Goal: Task Accomplishment & Management: Complete application form

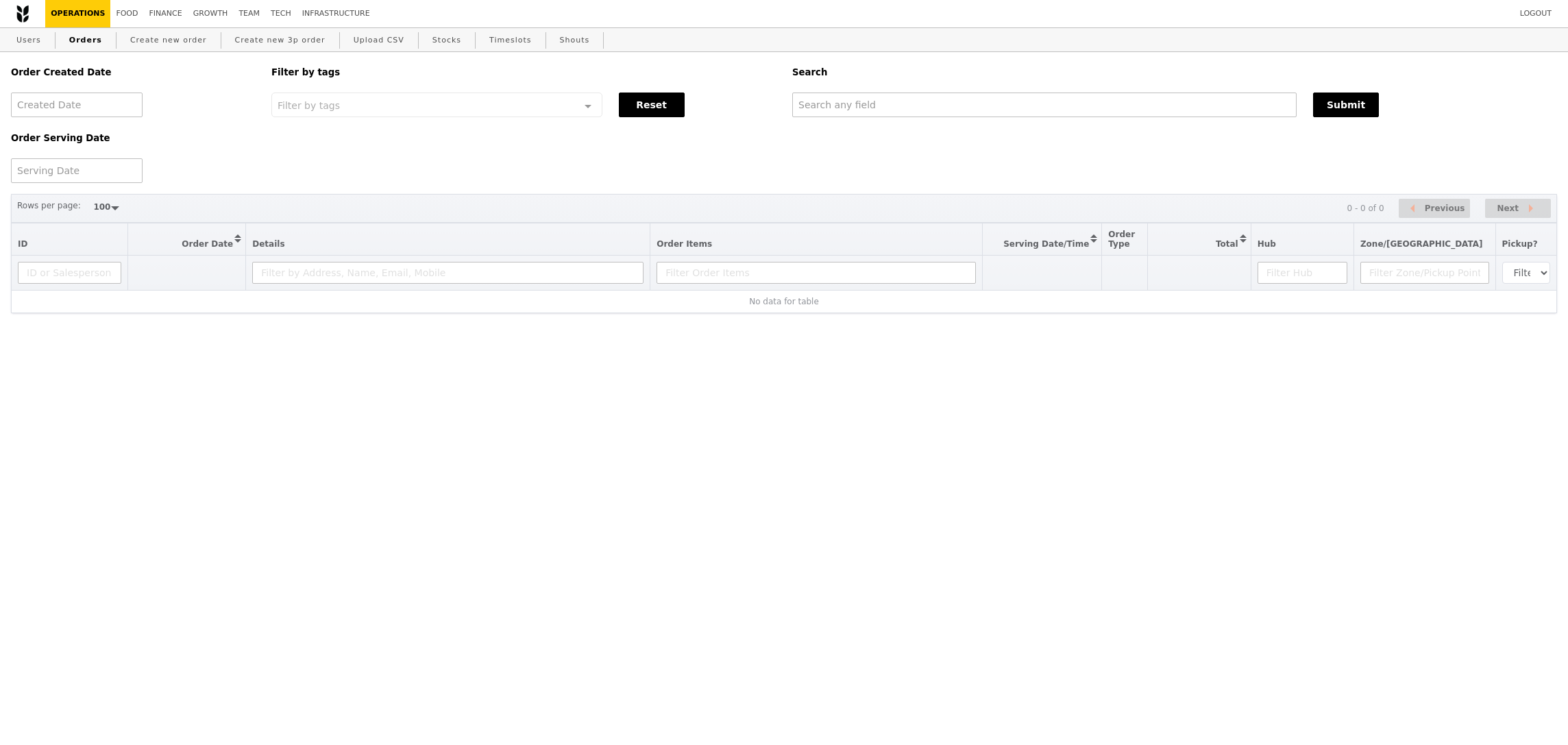
select select "100"
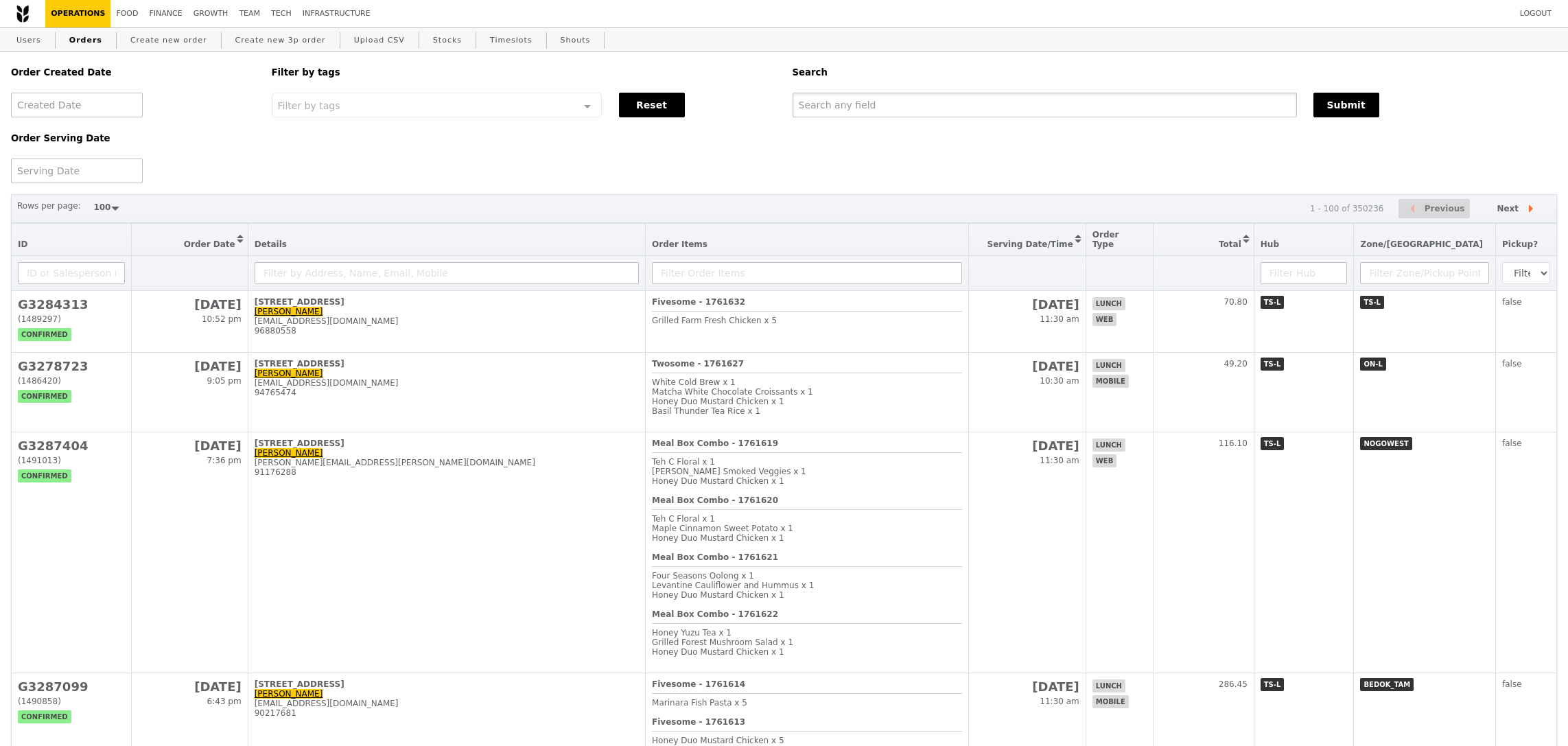
click at [873, 112] on input "text" at bounding box center [1045, 105] width 505 height 25
paste input "[EMAIL_ADDRESS][DOMAIN_NAME]"
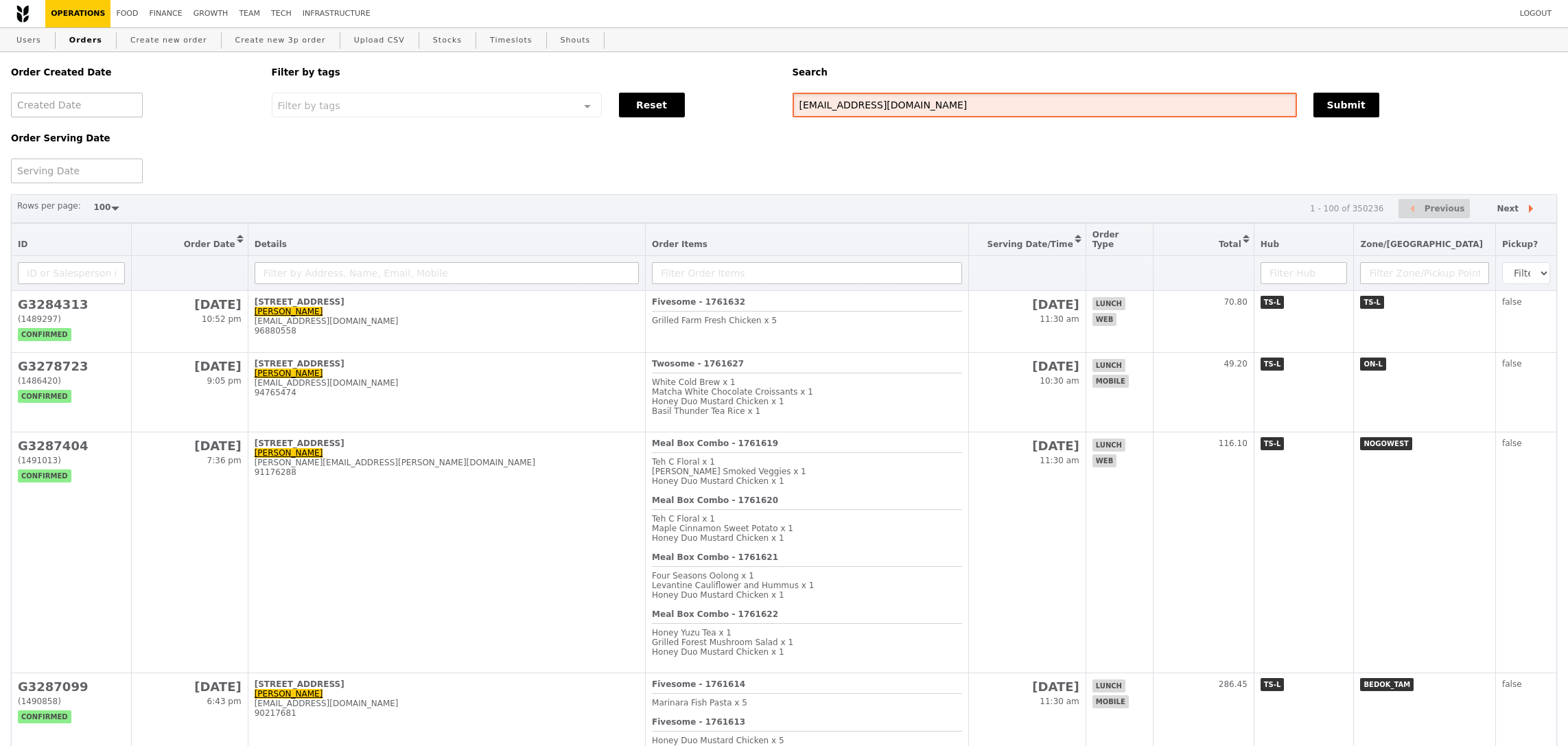
type input "[EMAIL_ADDRESS][DOMAIN_NAME]"
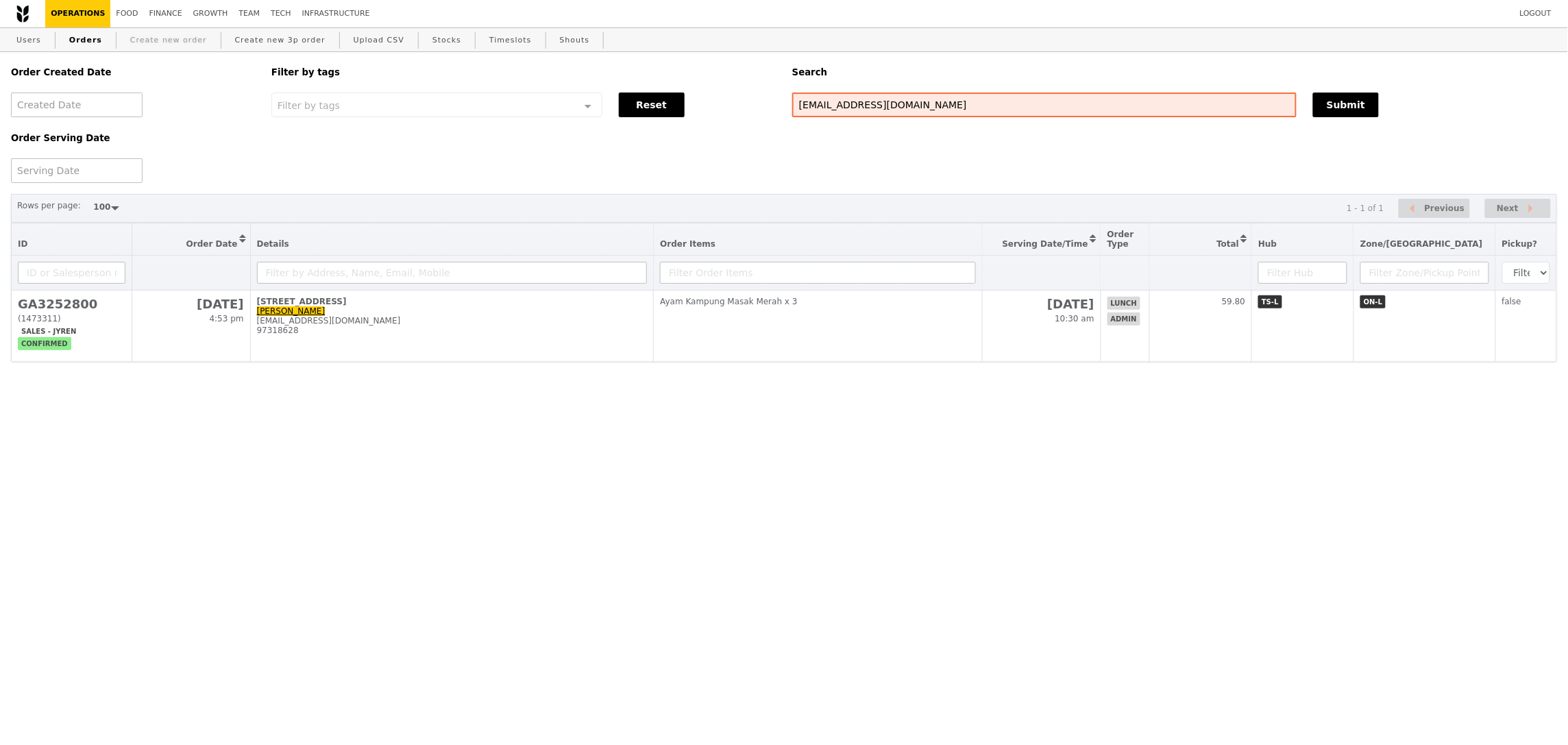
click at [164, 44] on link "Create new order" at bounding box center [168, 41] width 88 height 25
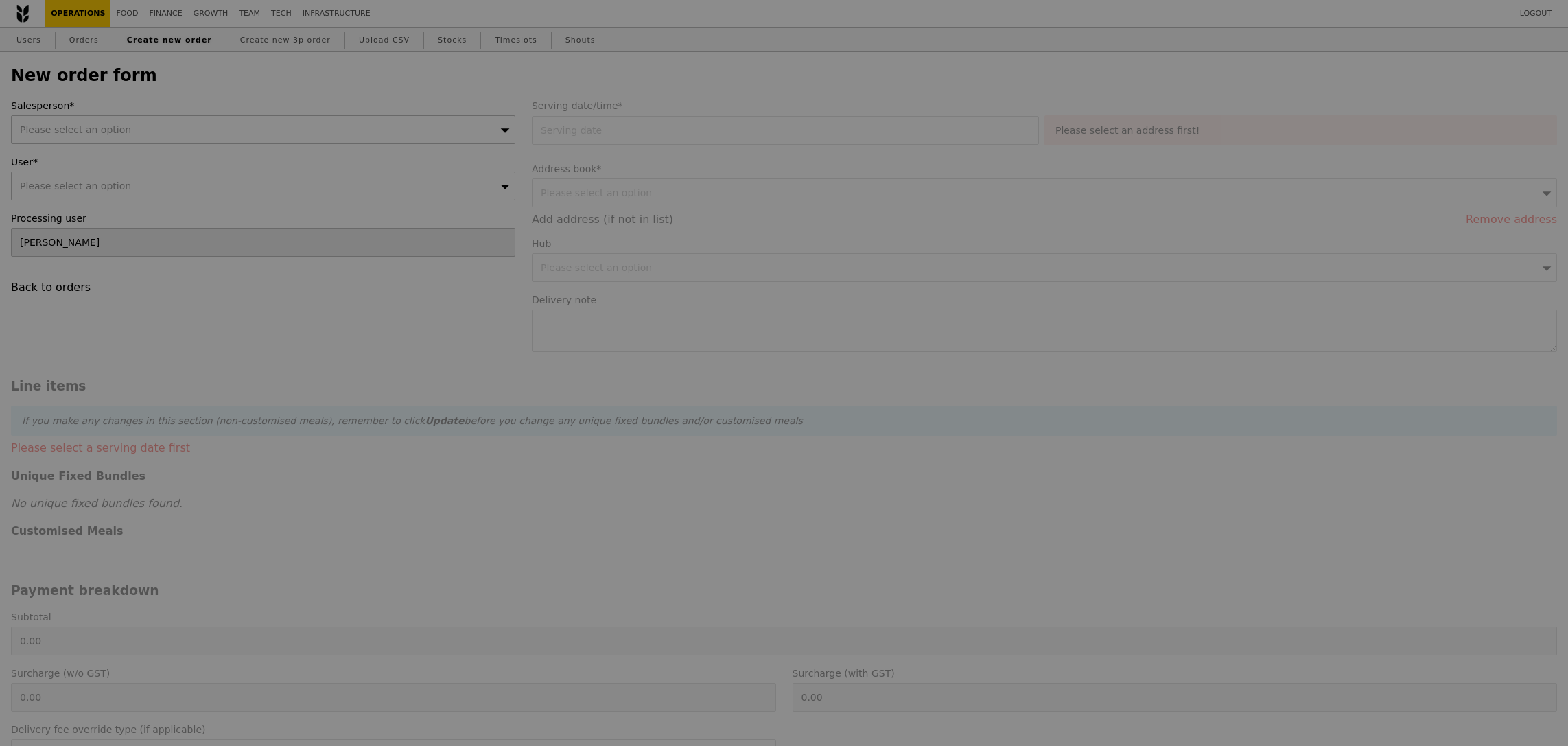
type input "Confirm"
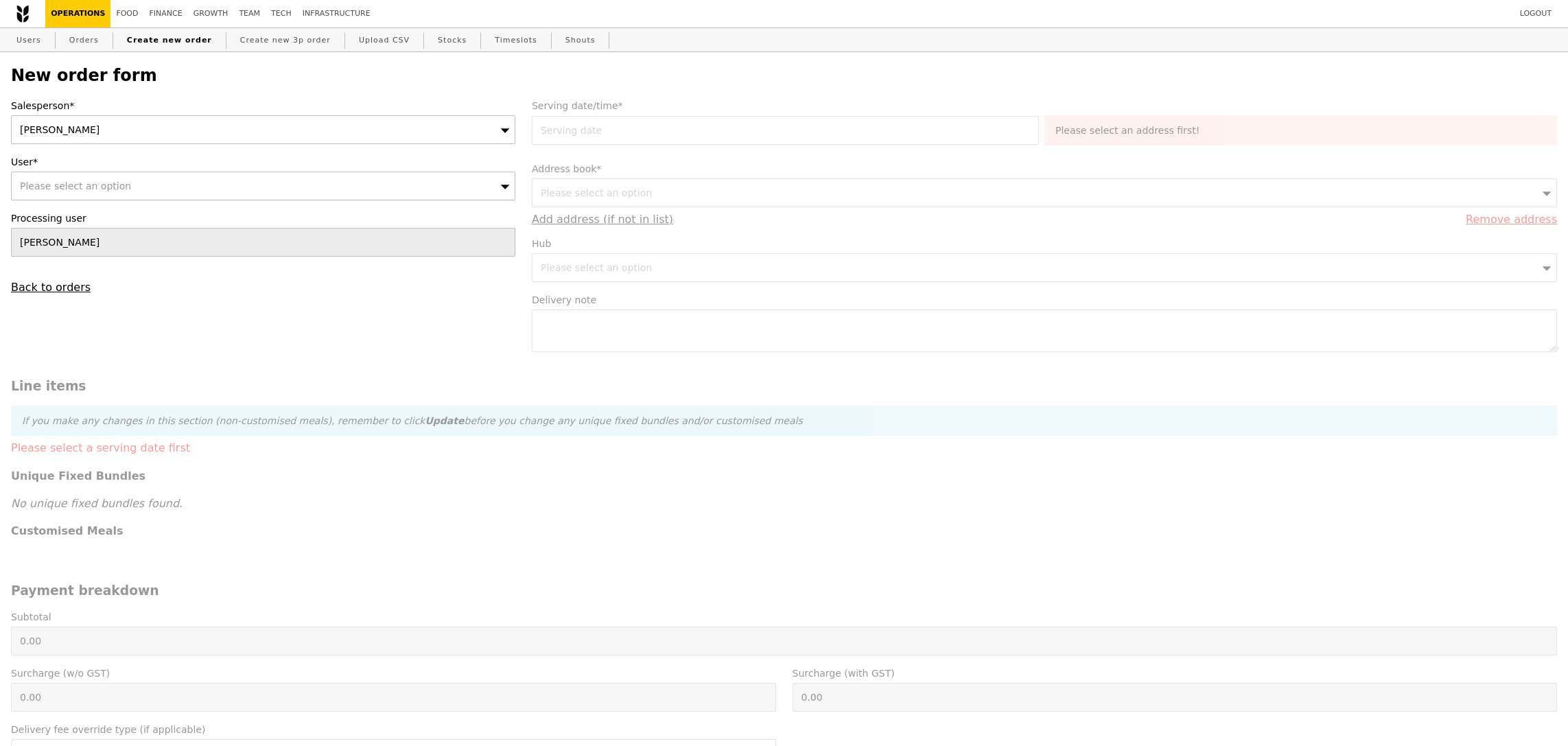
click at [227, 130] on div "[PERSON_NAME]" at bounding box center [264, 130] width 505 height 28
type input "jyren"
click at [204, 174] on div "Please select an option" at bounding box center [264, 186] width 505 height 28
type input "[EMAIL_ADDRESS][DOMAIN_NAME]"
type input "Confirm"
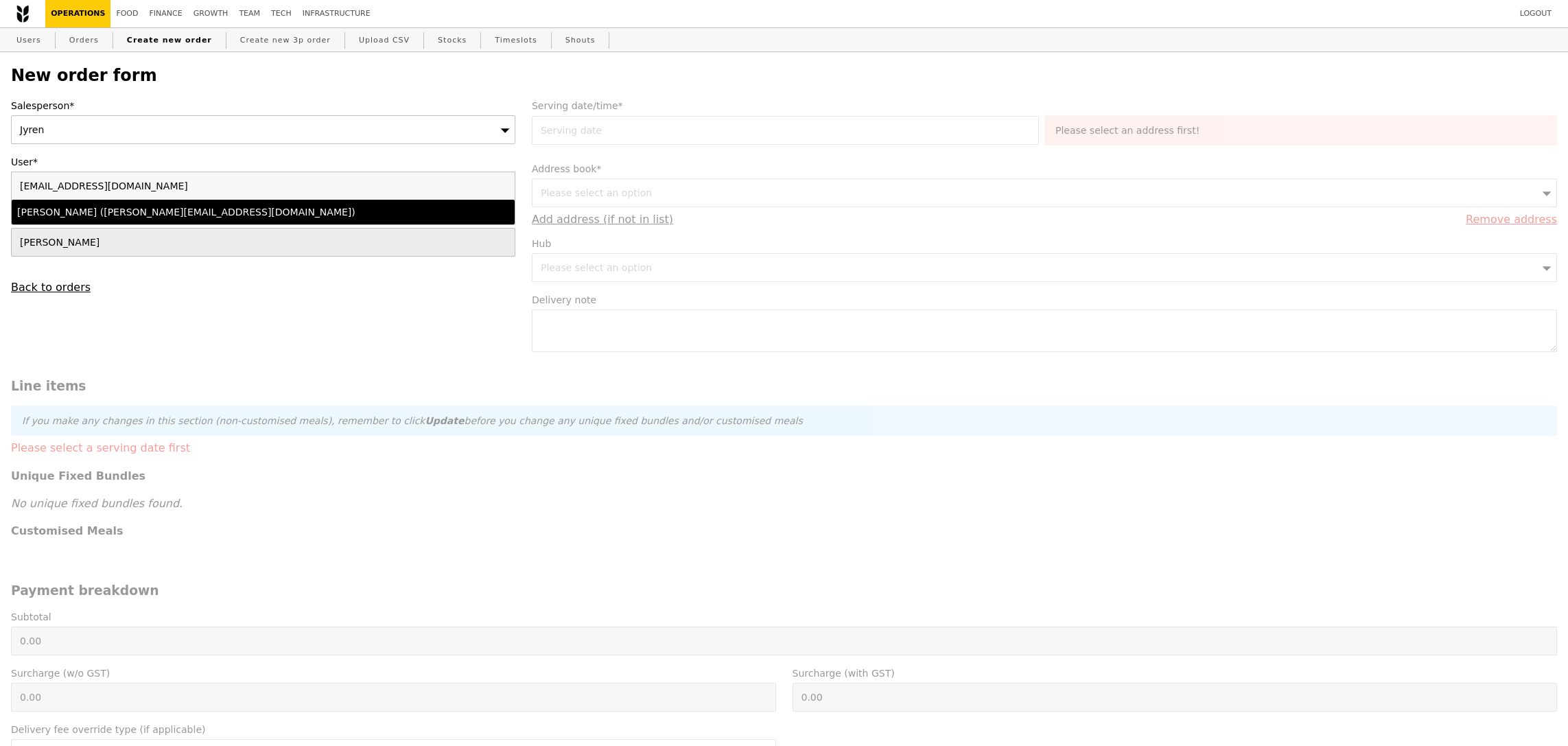
type input "[EMAIL_ADDRESS][DOMAIN_NAME]"
click at [184, 212] on div "[PERSON_NAME] ([PERSON_NAME][EMAIL_ADDRESS][DOMAIN_NAME])" at bounding box center [201, 212] width 370 height 14
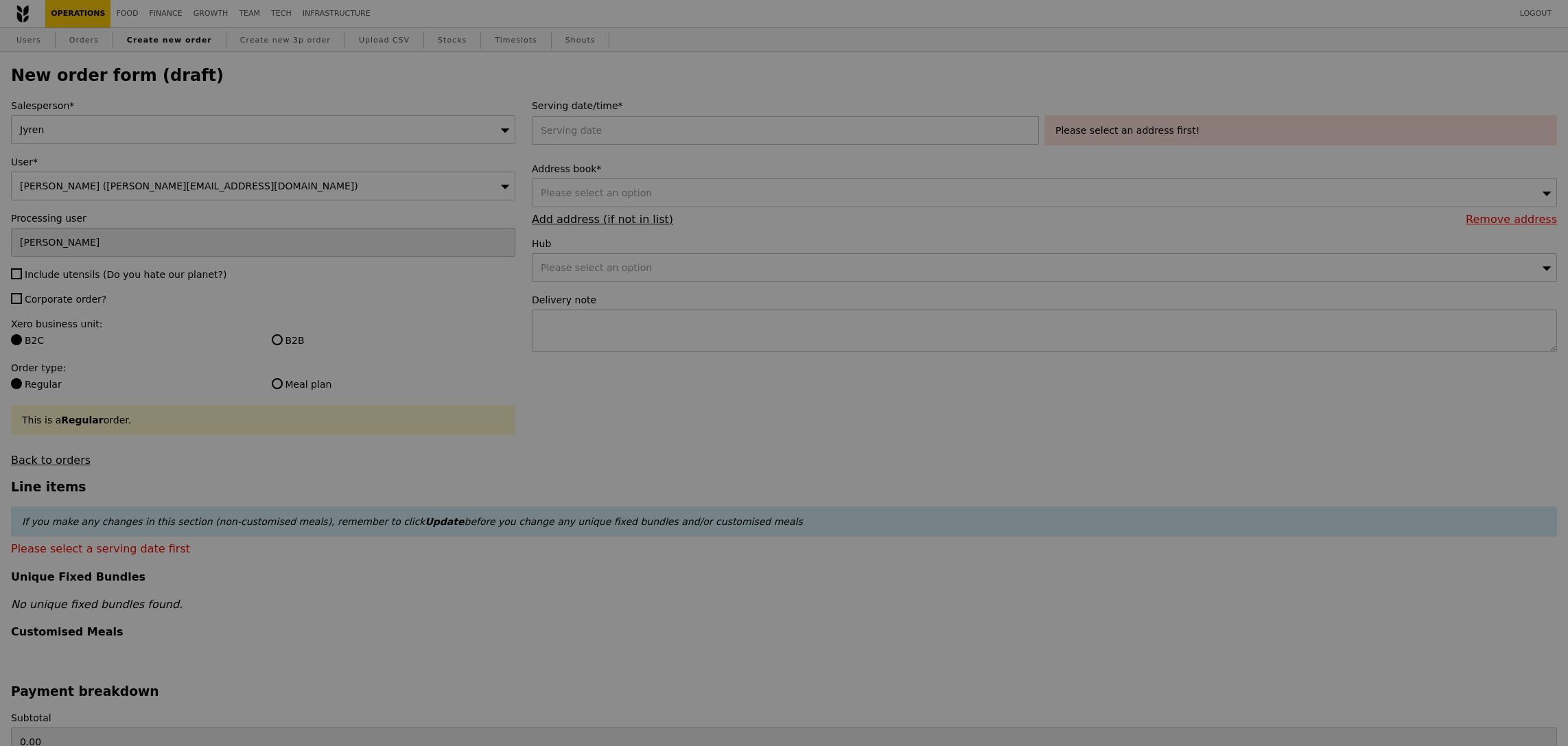
type input "Confirm"
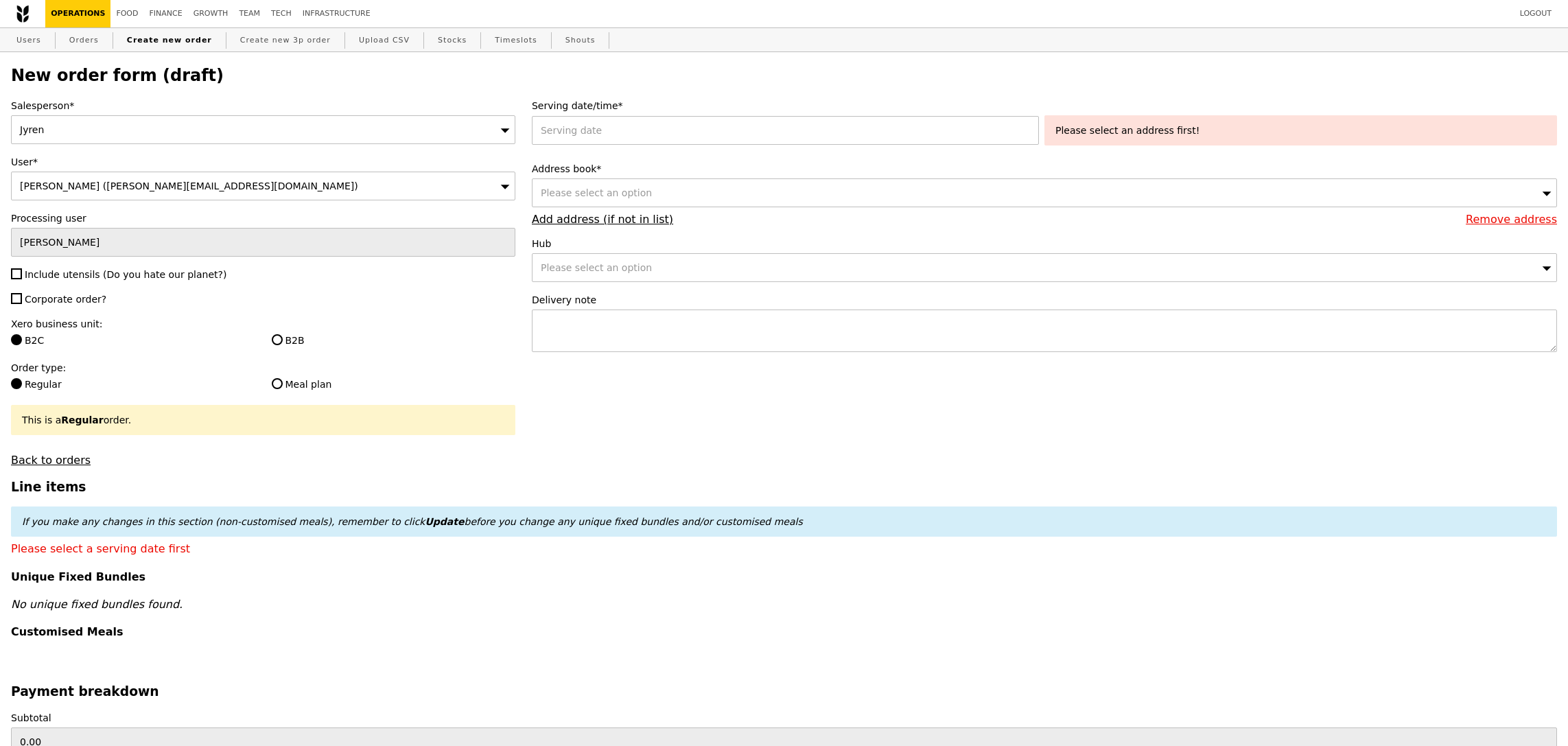
click at [98, 269] on span "Include utensils (Do you hate our planet?)" at bounding box center [125, 275] width 201 height 11
click at [22, 269] on input "Include utensils (Do you hate our planet?)" at bounding box center [17, 274] width 11 height 11
checkbox input "true"
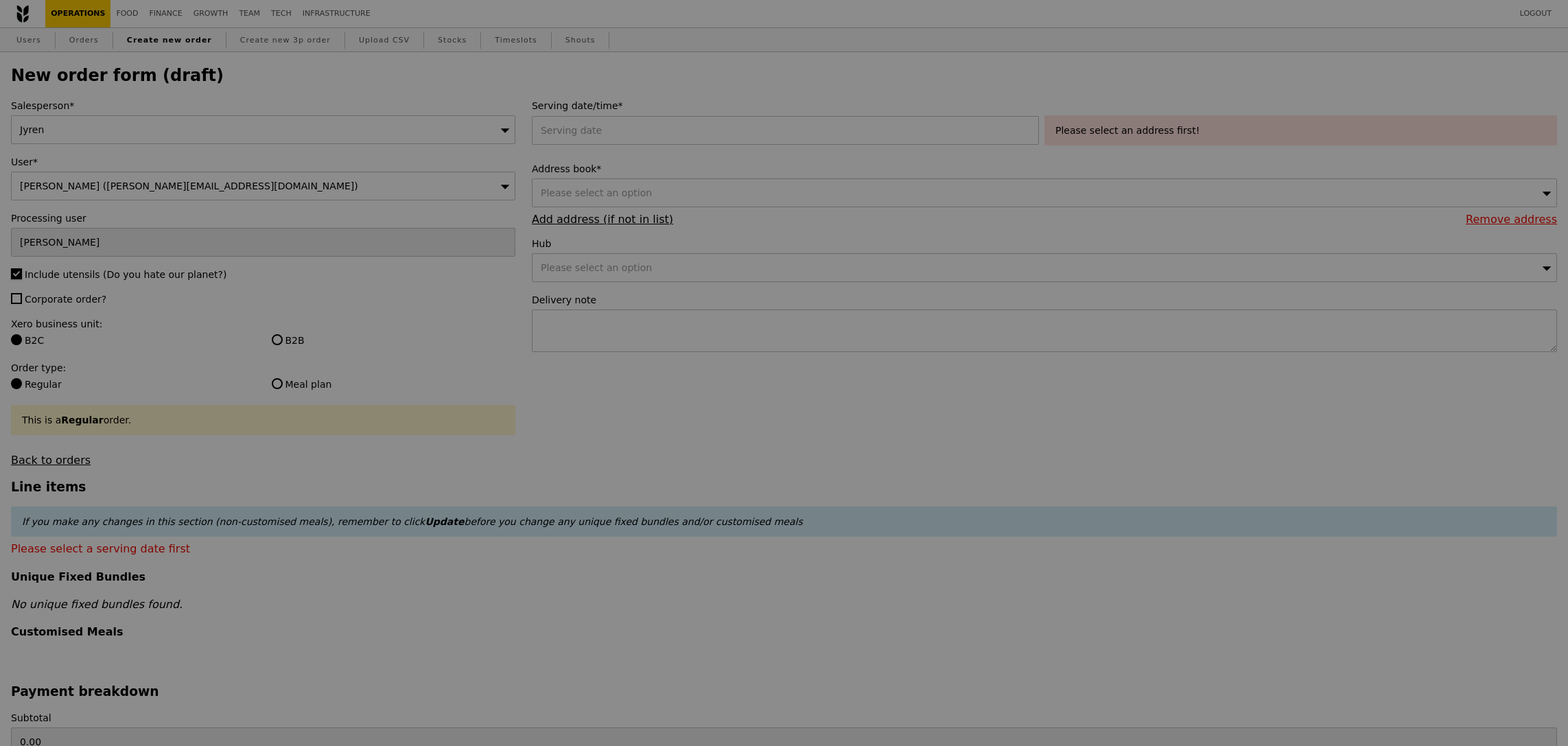
type input "Confirm"
click at [89, 298] on span "Corporate order?" at bounding box center [65, 300] width 81 height 11
click at [22, 298] on input "Corporate order?" at bounding box center [17, 299] width 11 height 11
checkbox input "true"
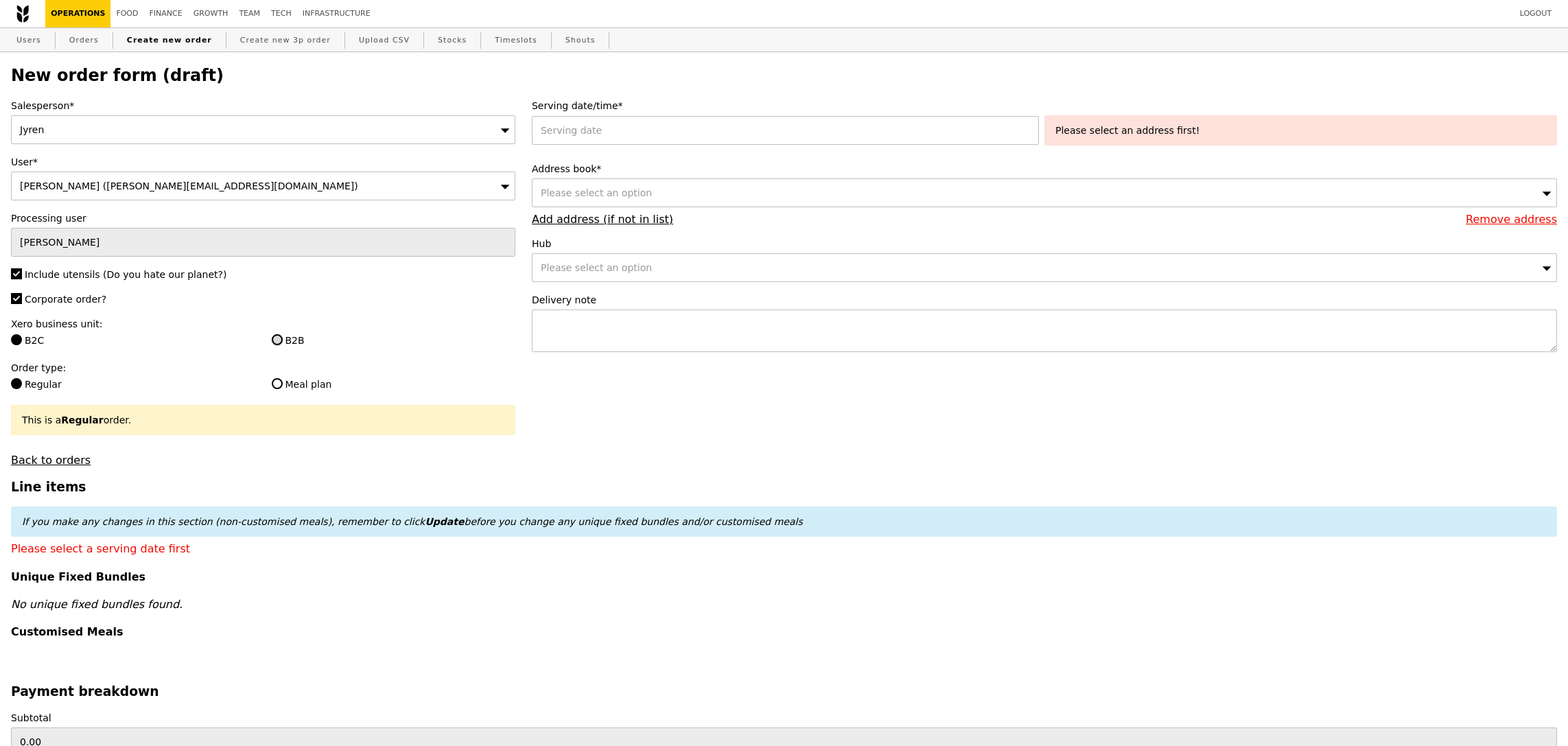
click at [279, 342] on input "B2B" at bounding box center [278, 340] width 11 height 11
radio input "true"
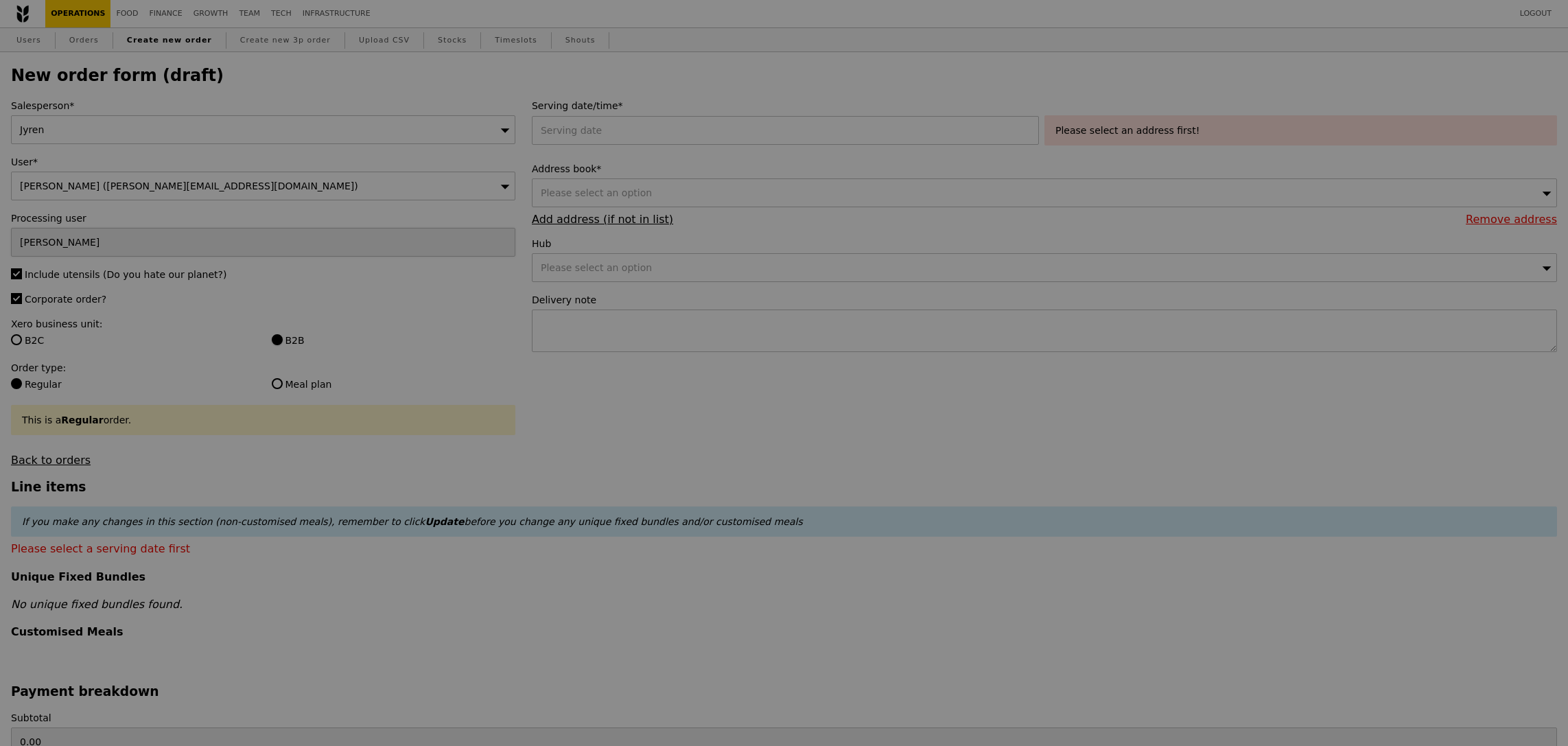
type input "Confirm"
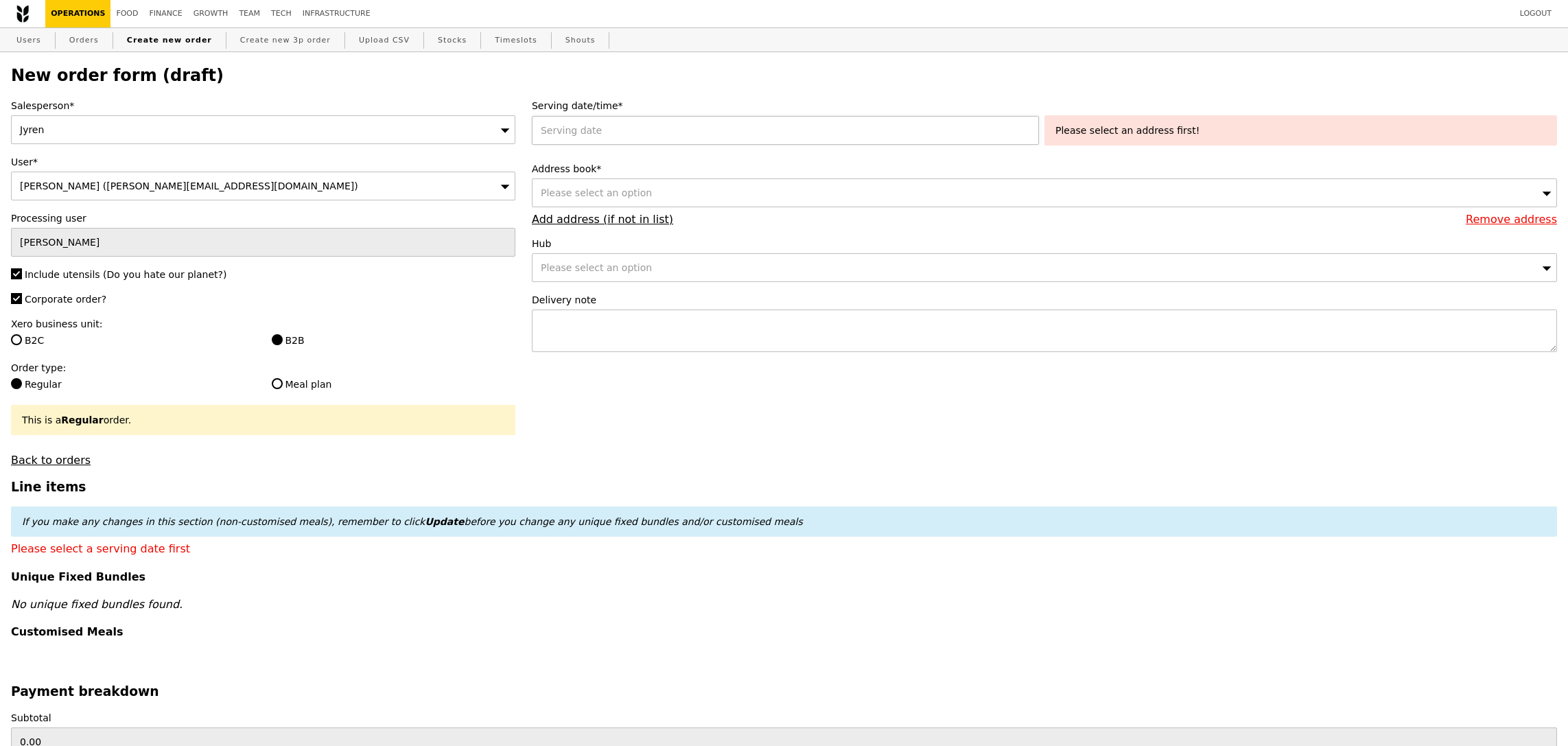
click at [688, 130] on div at bounding box center [788, 130] width 512 height 28
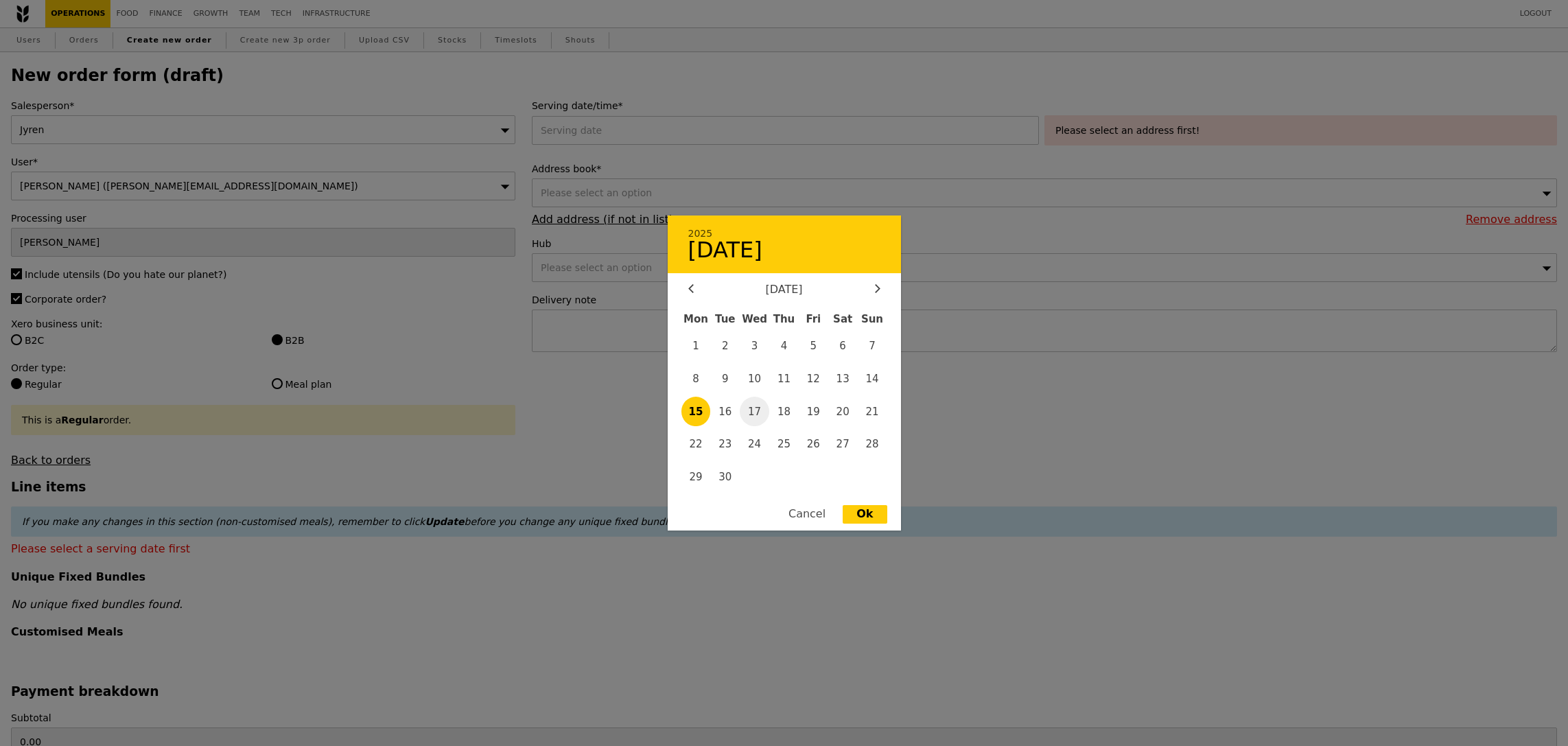
click at [763, 408] on span "17" at bounding box center [754, 411] width 29 height 29
type input "[DATE]"
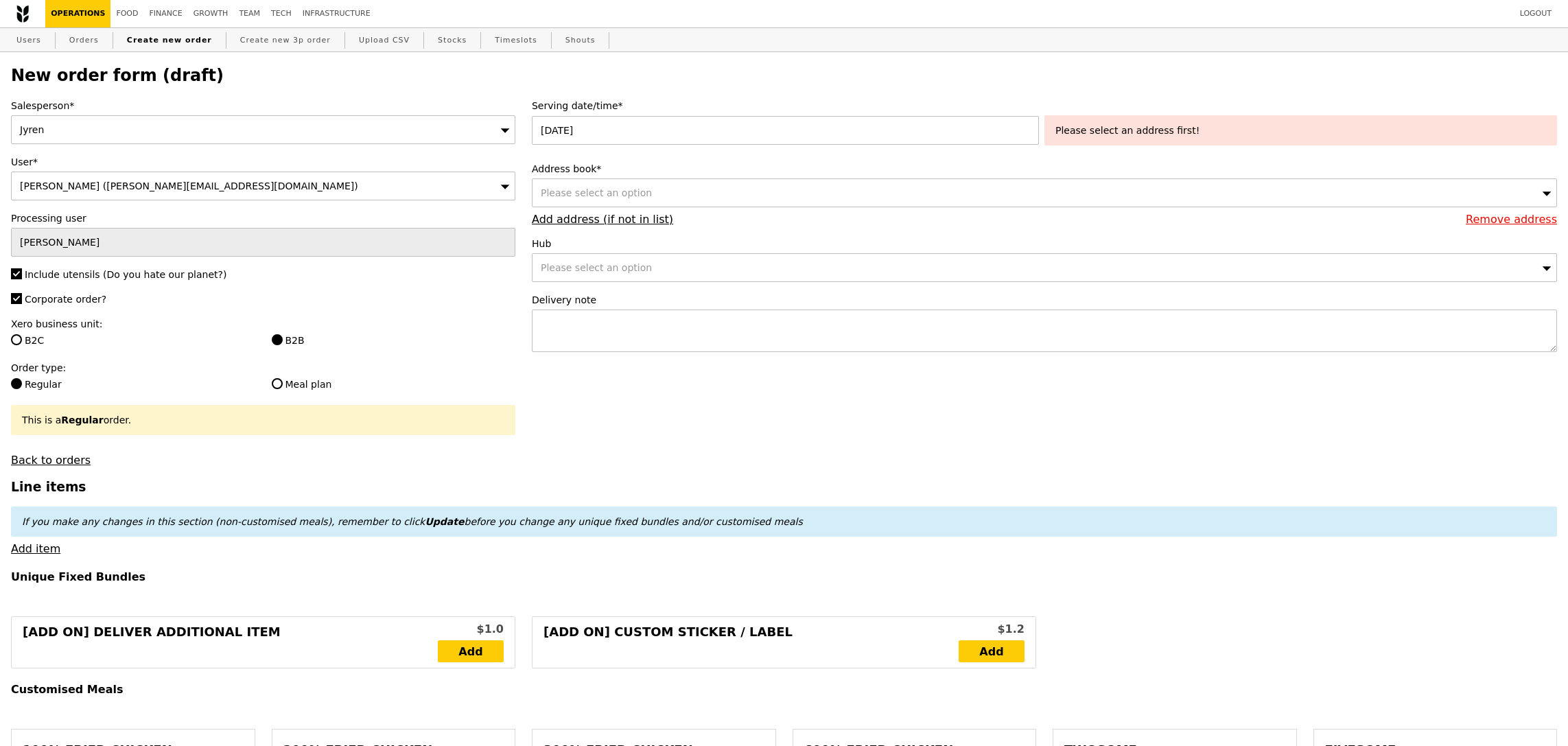
click at [720, 201] on div "Please select an option" at bounding box center [1044, 193] width 1025 height 28
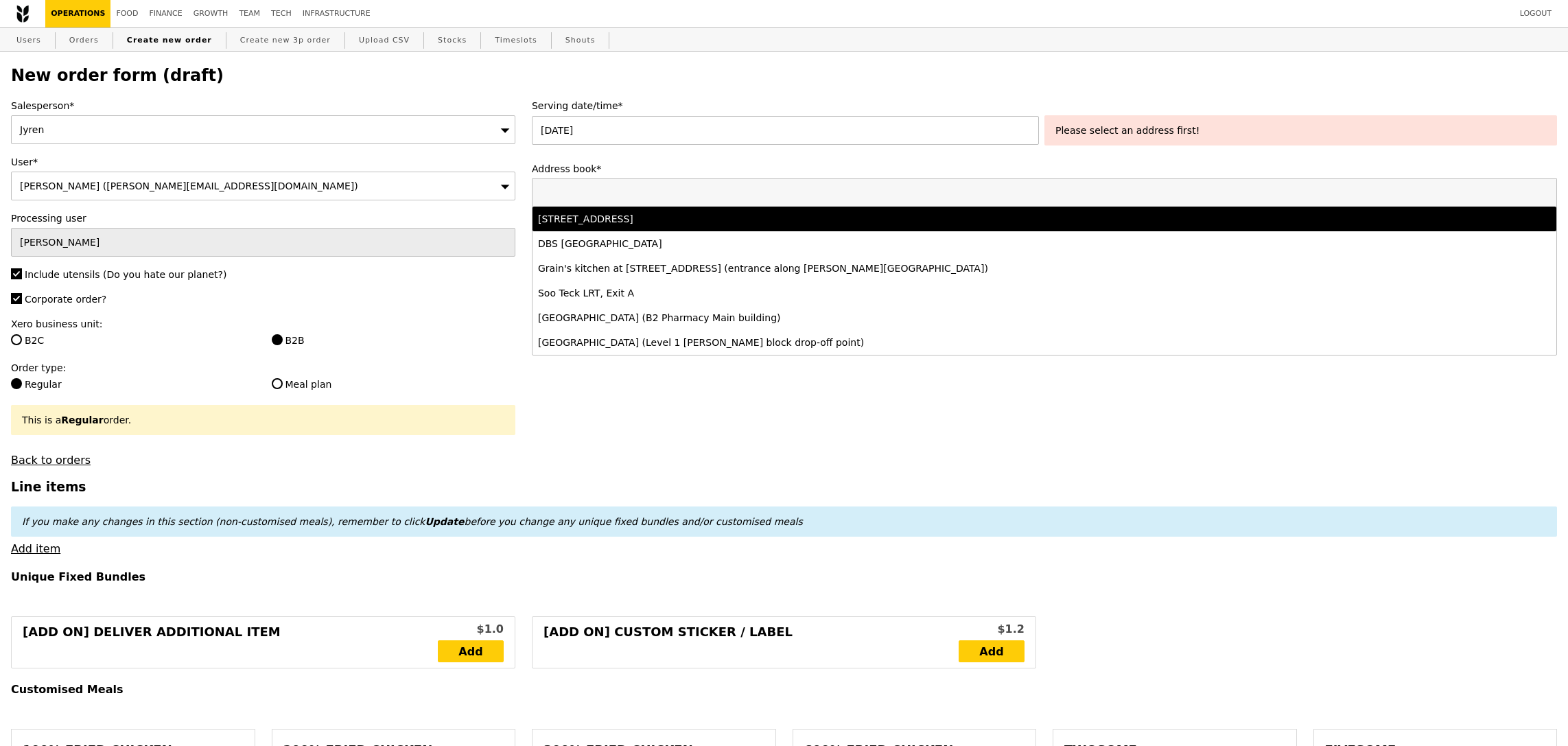
click at [657, 221] on div "[STREET_ADDRESS]" at bounding box center [918, 218] width 760 height 14
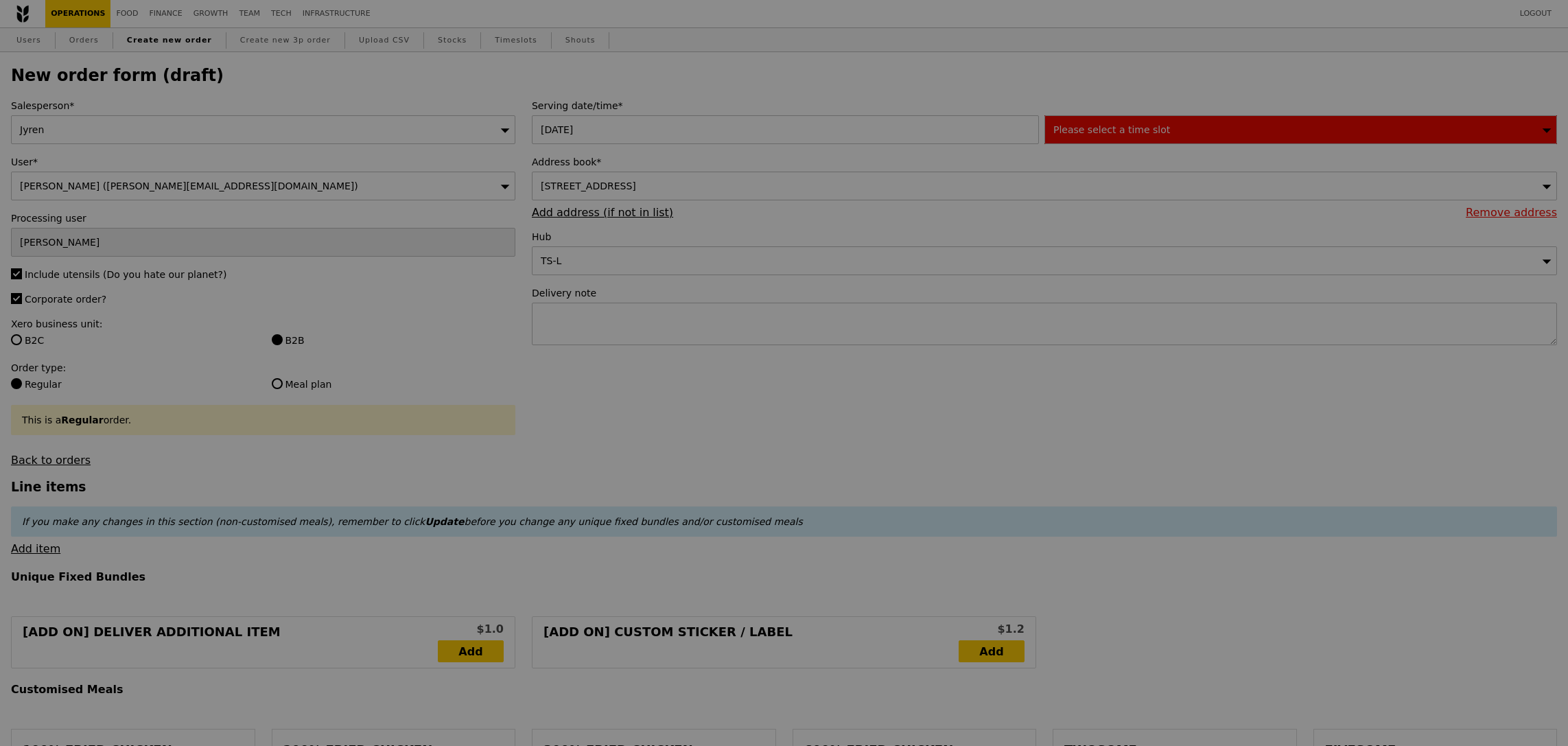
type input "Confirm"
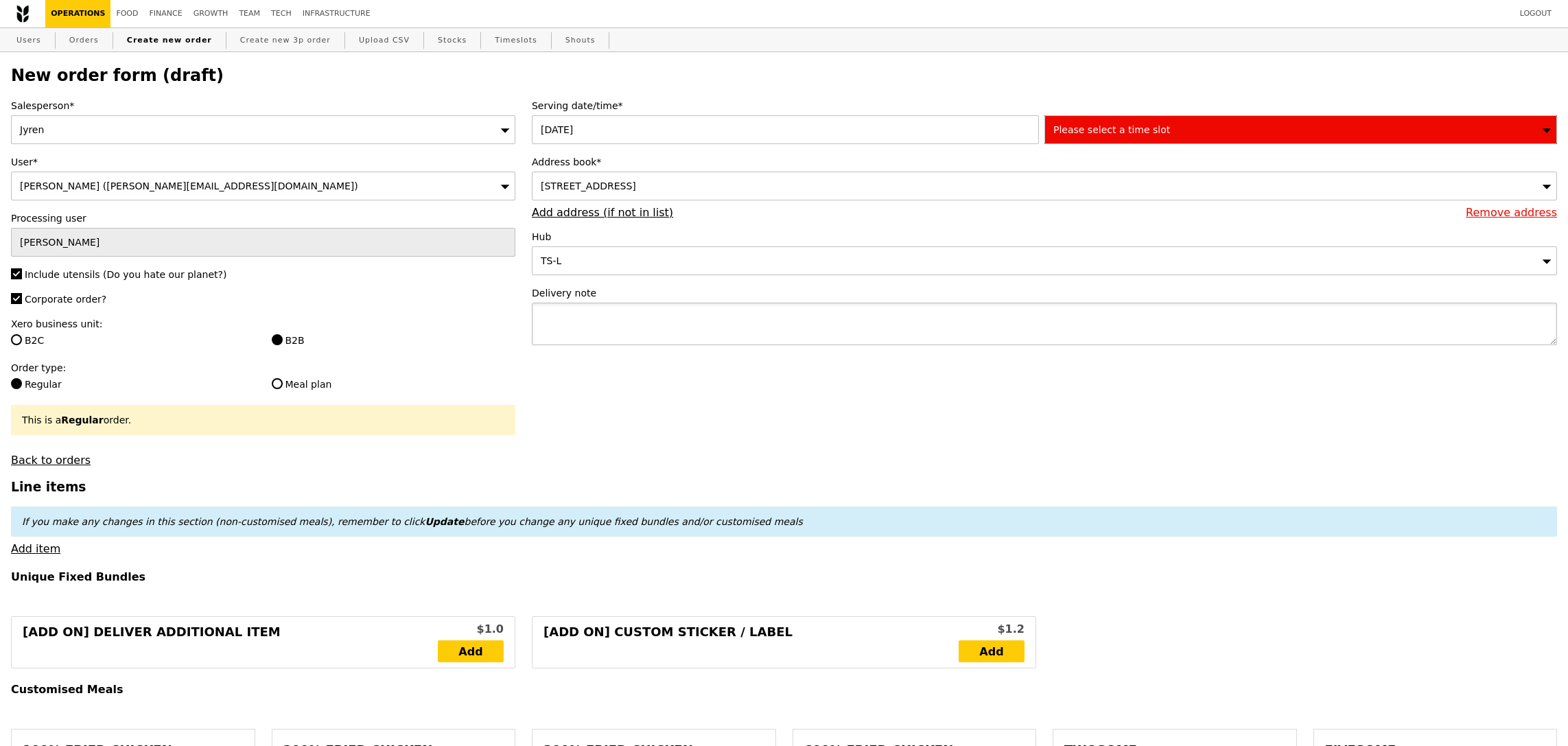
click at [617, 321] on textarea at bounding box center [1044, 323] width 1025 height 43
type textarea "Please call [PERSON_NAME] ("
type input "Confirm"
paste textarea "9731 8628"
type textarea "Please call [PERSON_NAME] ([PHONE_NUMBER]) upon delivery!"
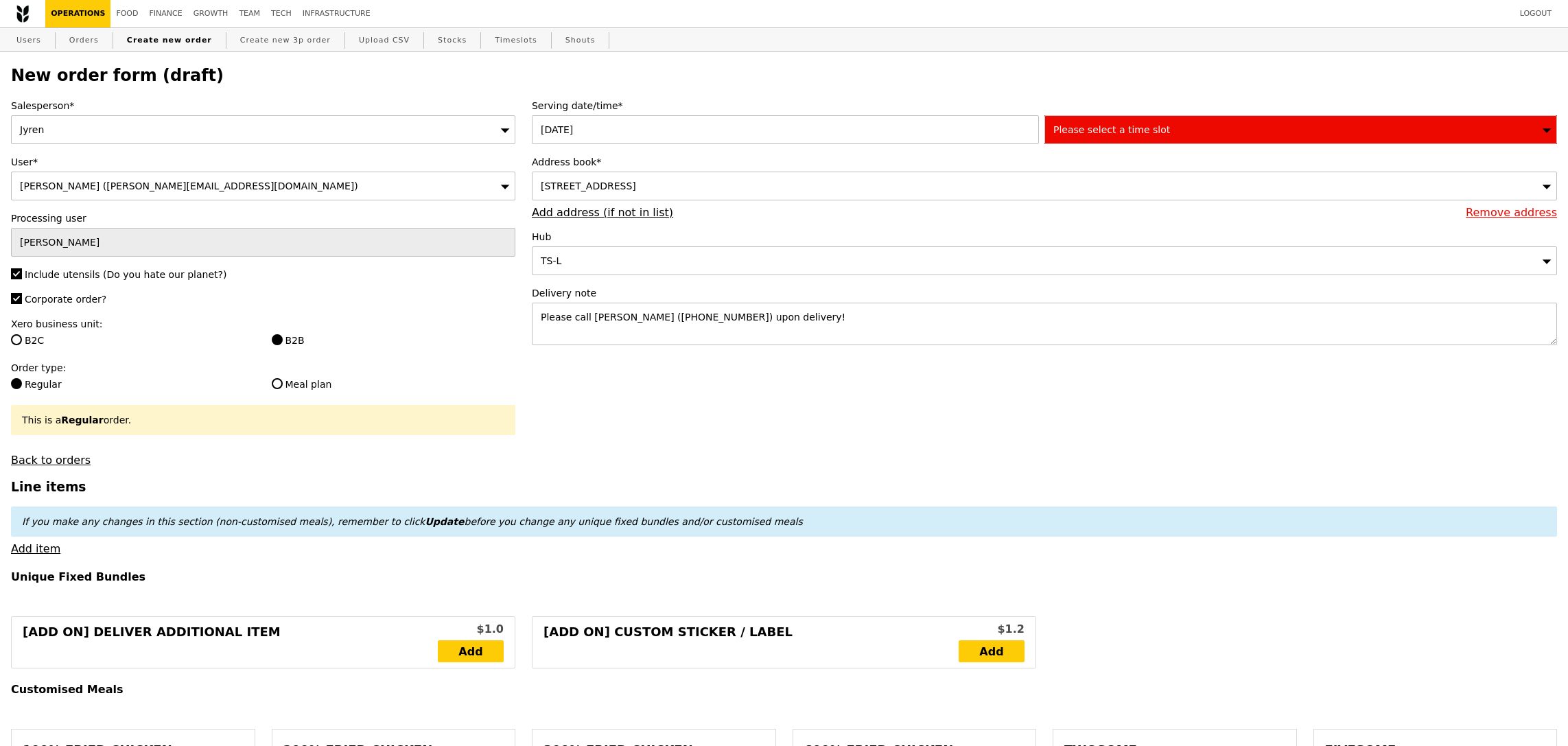
click at [1110, 144] on div "Please select a time slot" at bounding box center [1301, 130] width 512 height 28
type input "Confirm"
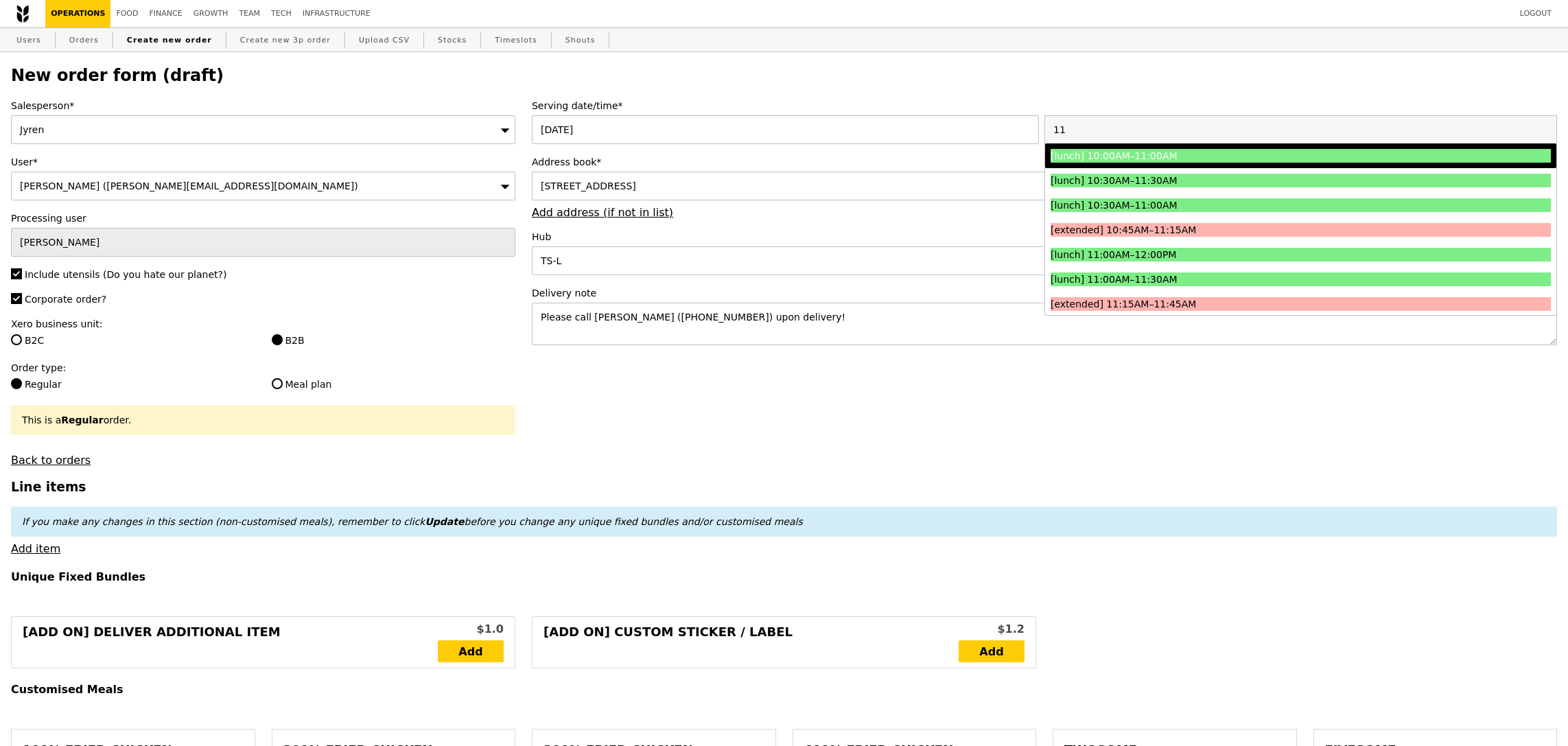
type input "1"
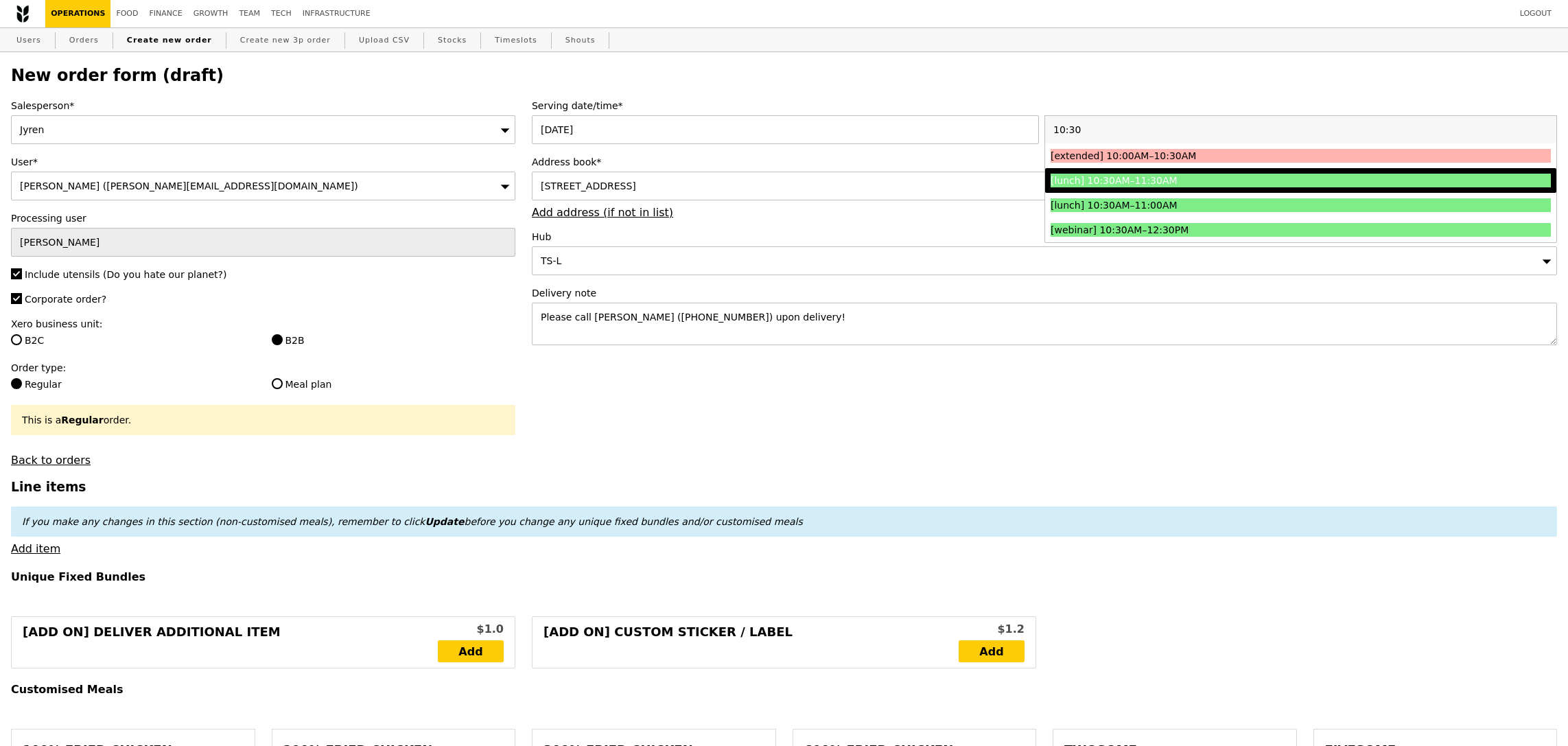
type input "10:30"
click at [1179, 190] on li "[lunch] 10:30AM–11:30AM" at bounding box center [1301, 181] width 511 height 25
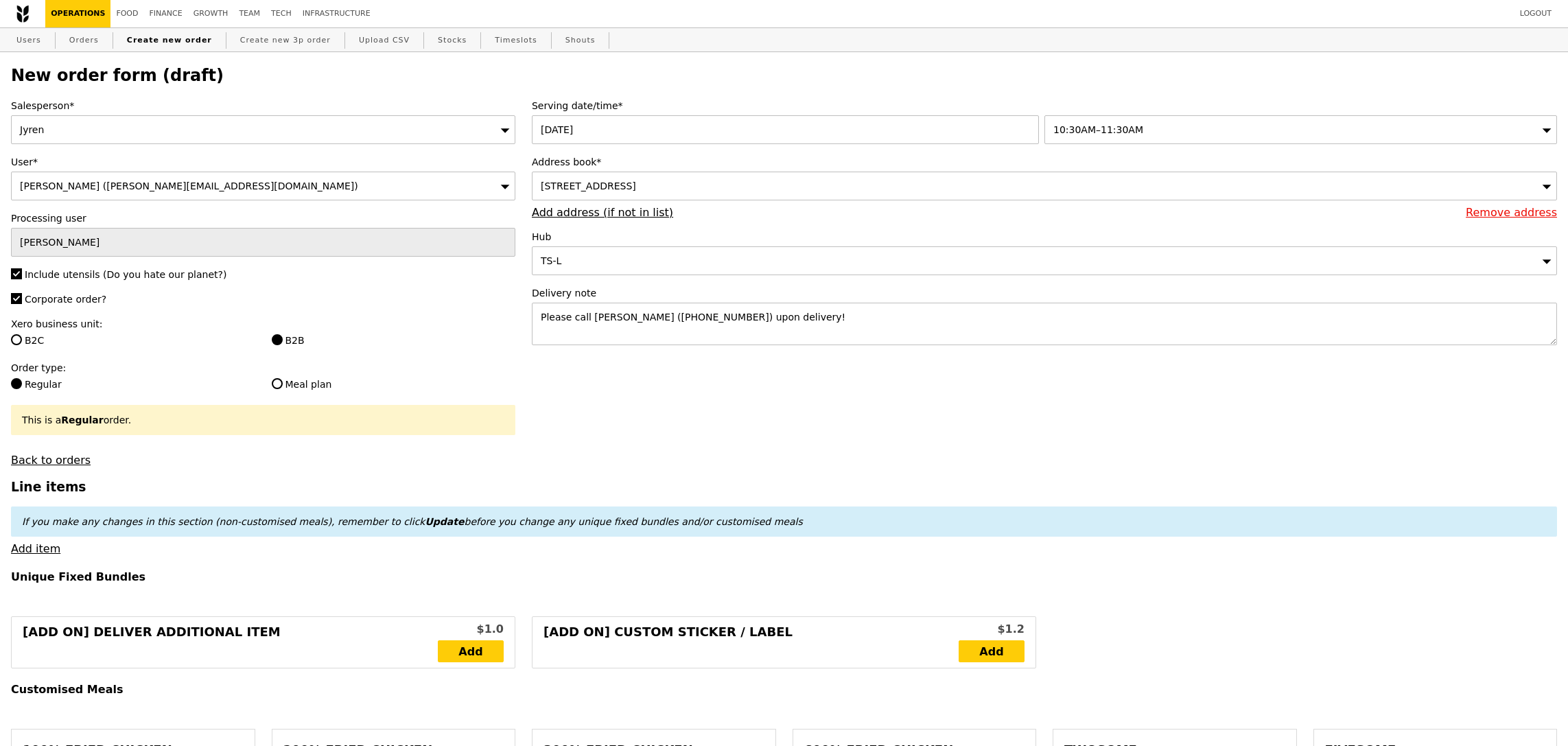
type input "Confirm"
click at [42, 554] on link "Add item" at bounding box center [36, 549] width 49 height 13
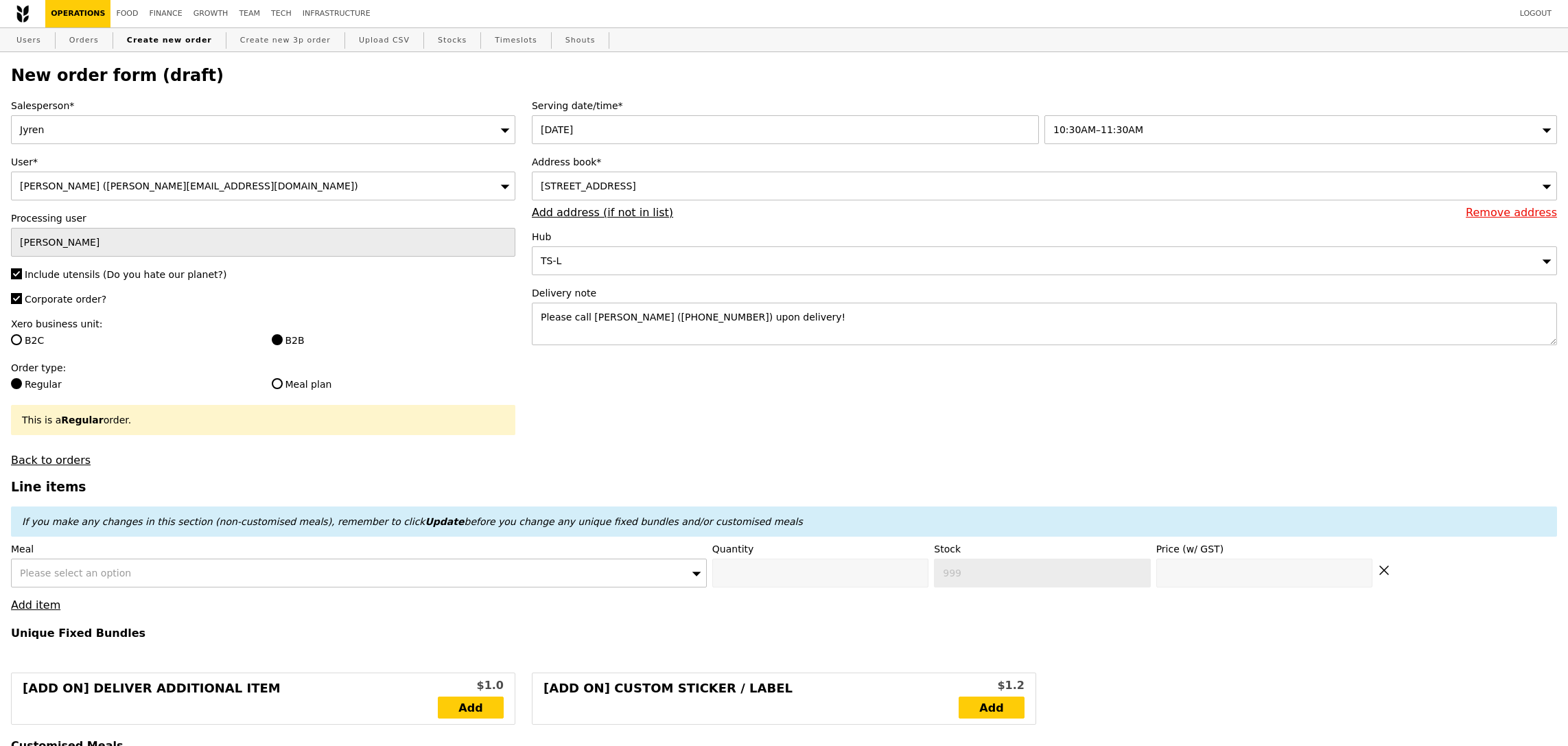
click at [86, 587] on div "Please select an option" at bounding box center [359, 573] width 696 height 28
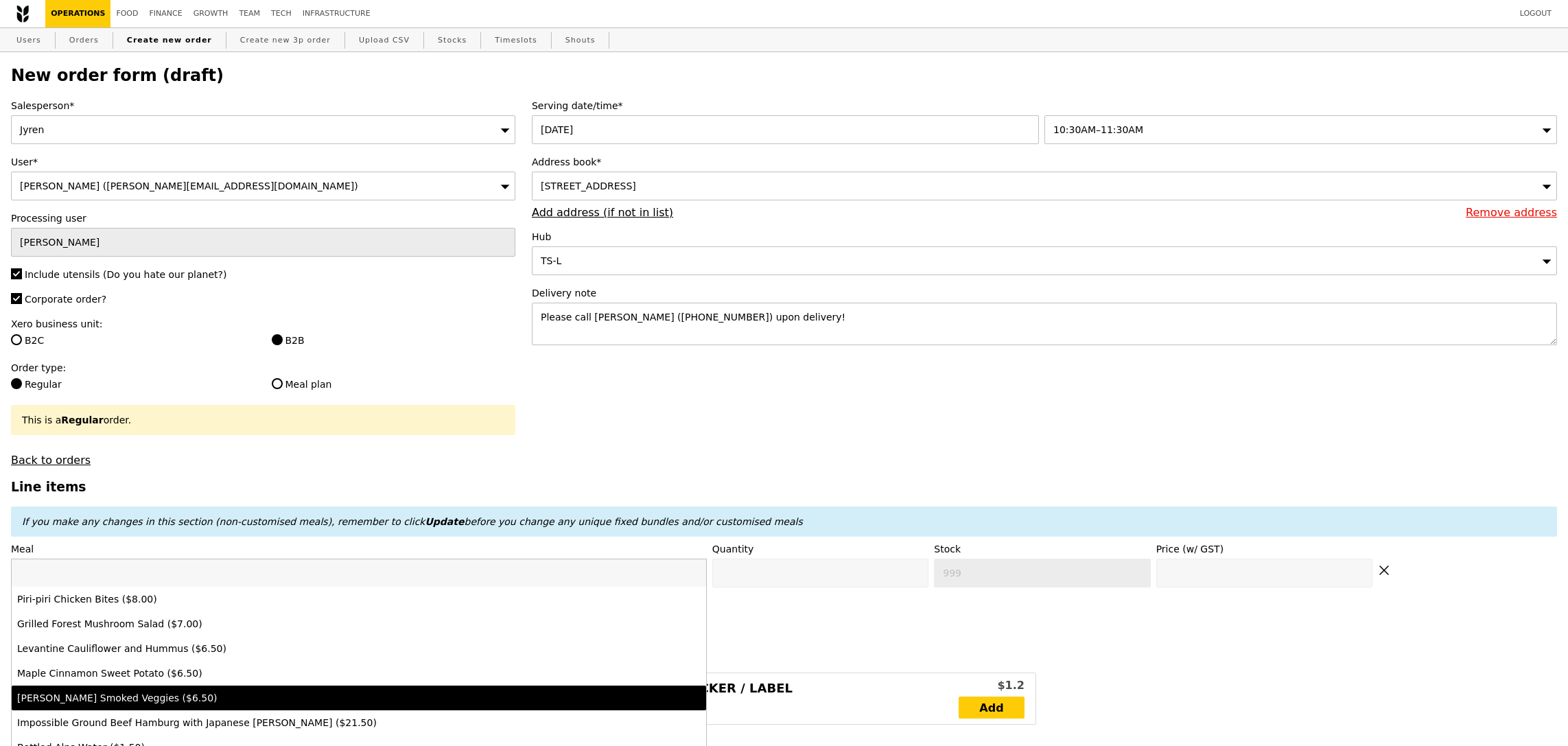
click at [169, 568] on input "search" at bounding box center [358, 573] width 695 height 27
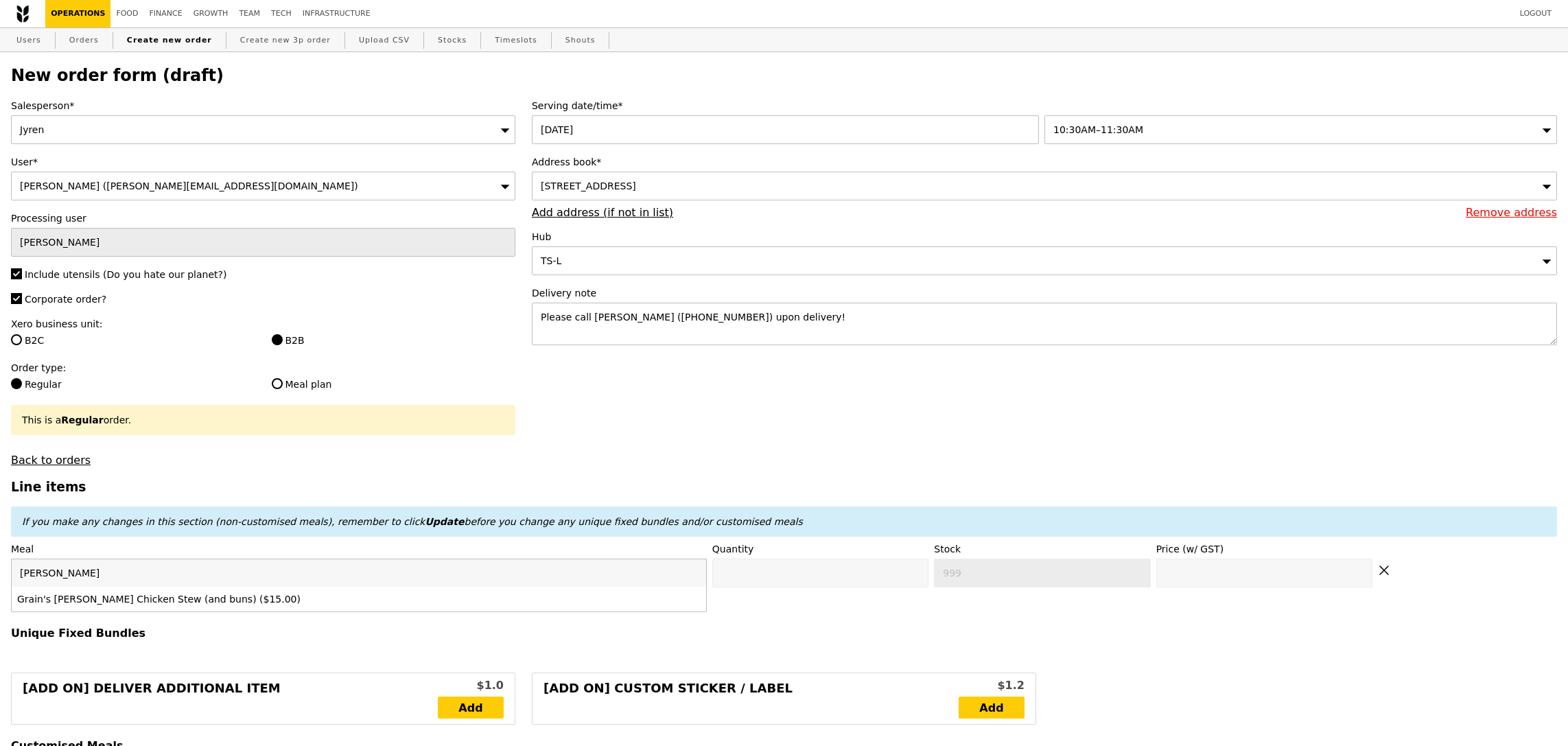
type input "[PERSON_NAME]"
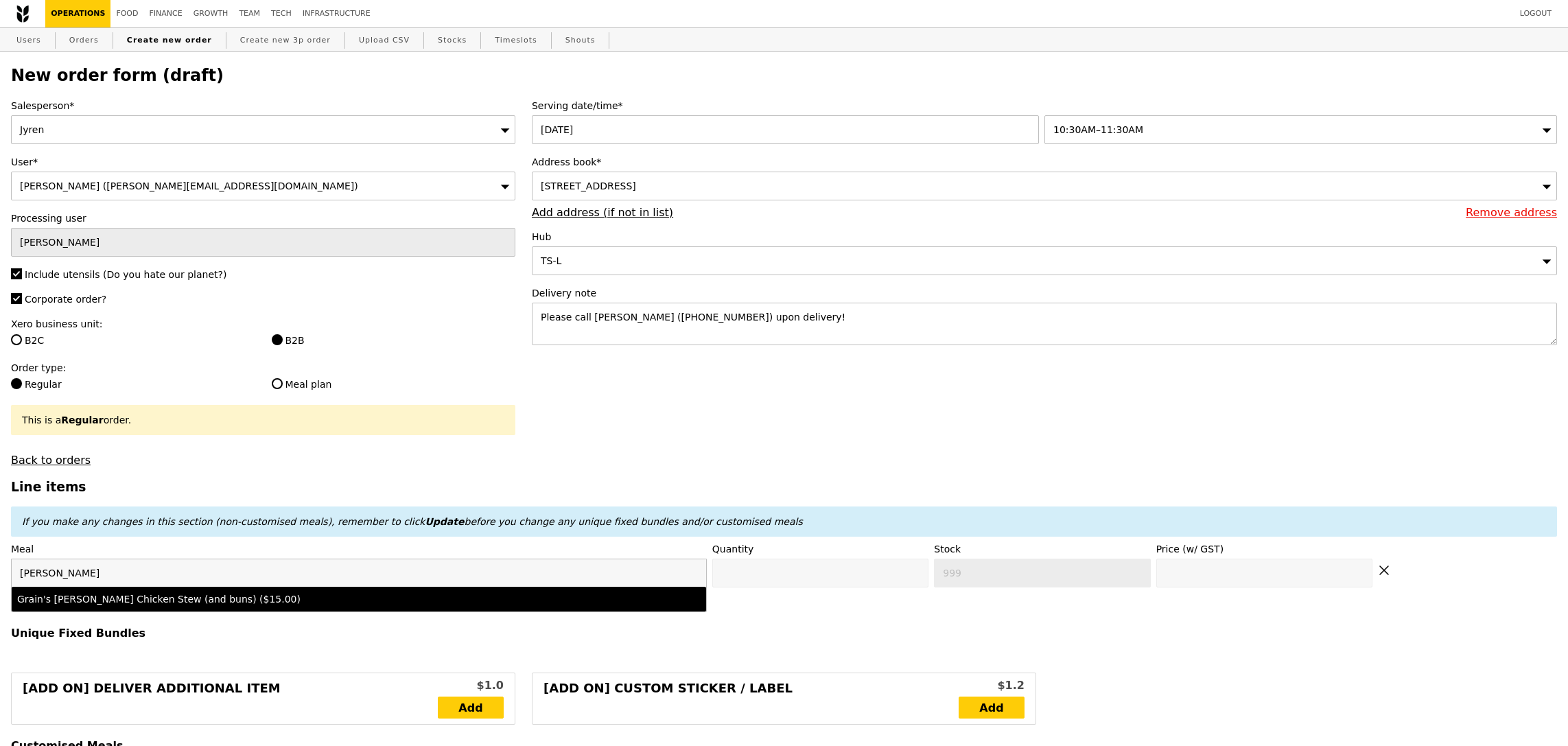
click at [180, 605] on div "Grain's [PERSON_NAME] Chicken Stew (and buns) ($15.00)" at bounding box center [273, 599] width 512 height 14
type input "Confirm anyway"
type input "0"
type input "491"
type input "15.0"
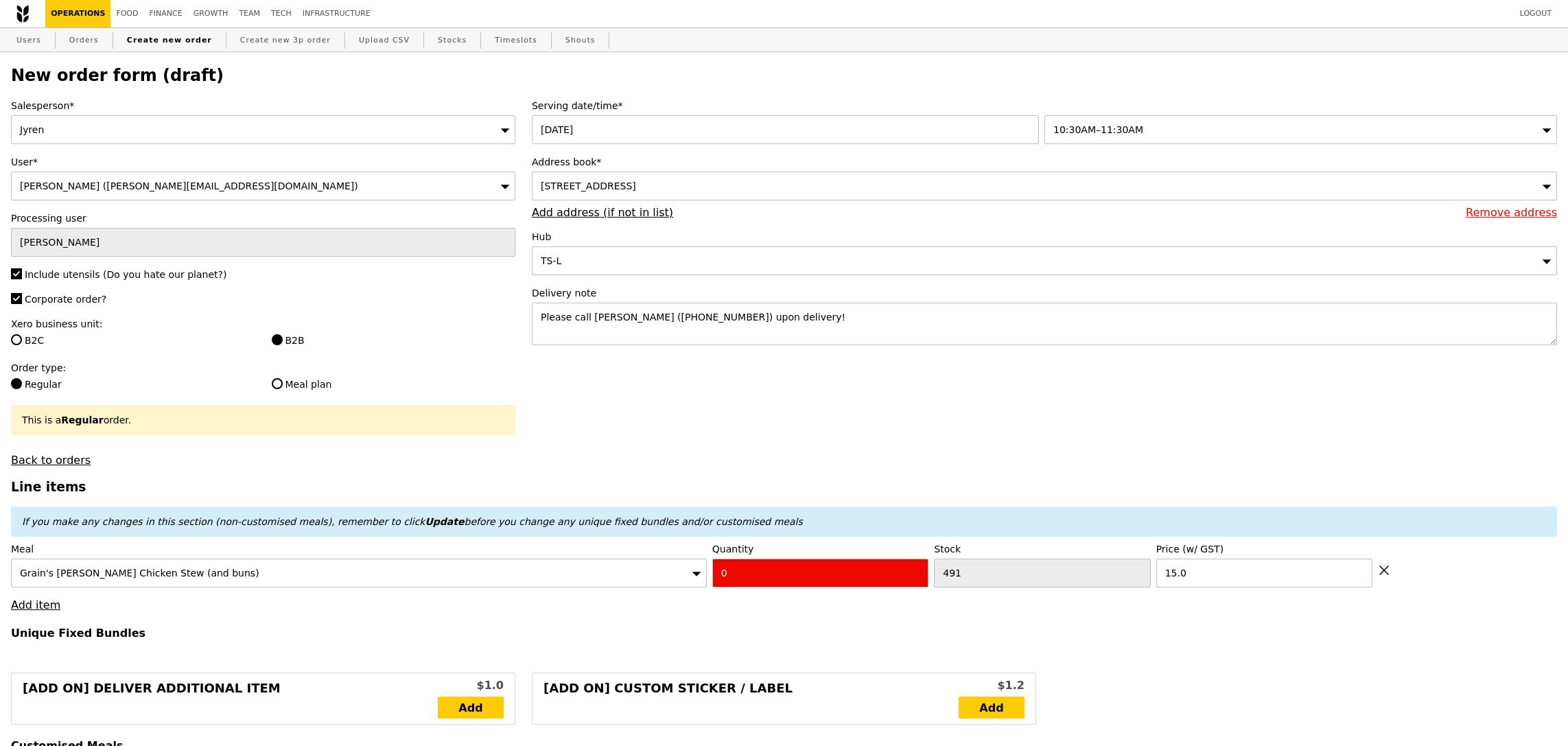
click at [847, 582] on input "0" at bounding box center [820, 573] width 216 height 28
type input "Confirm"
type input "17"
click at [774, 633] on h4 "Unique Fixed Bundles" at bounding box center [784, 633] width 1546 height 13
type input "Loading..."
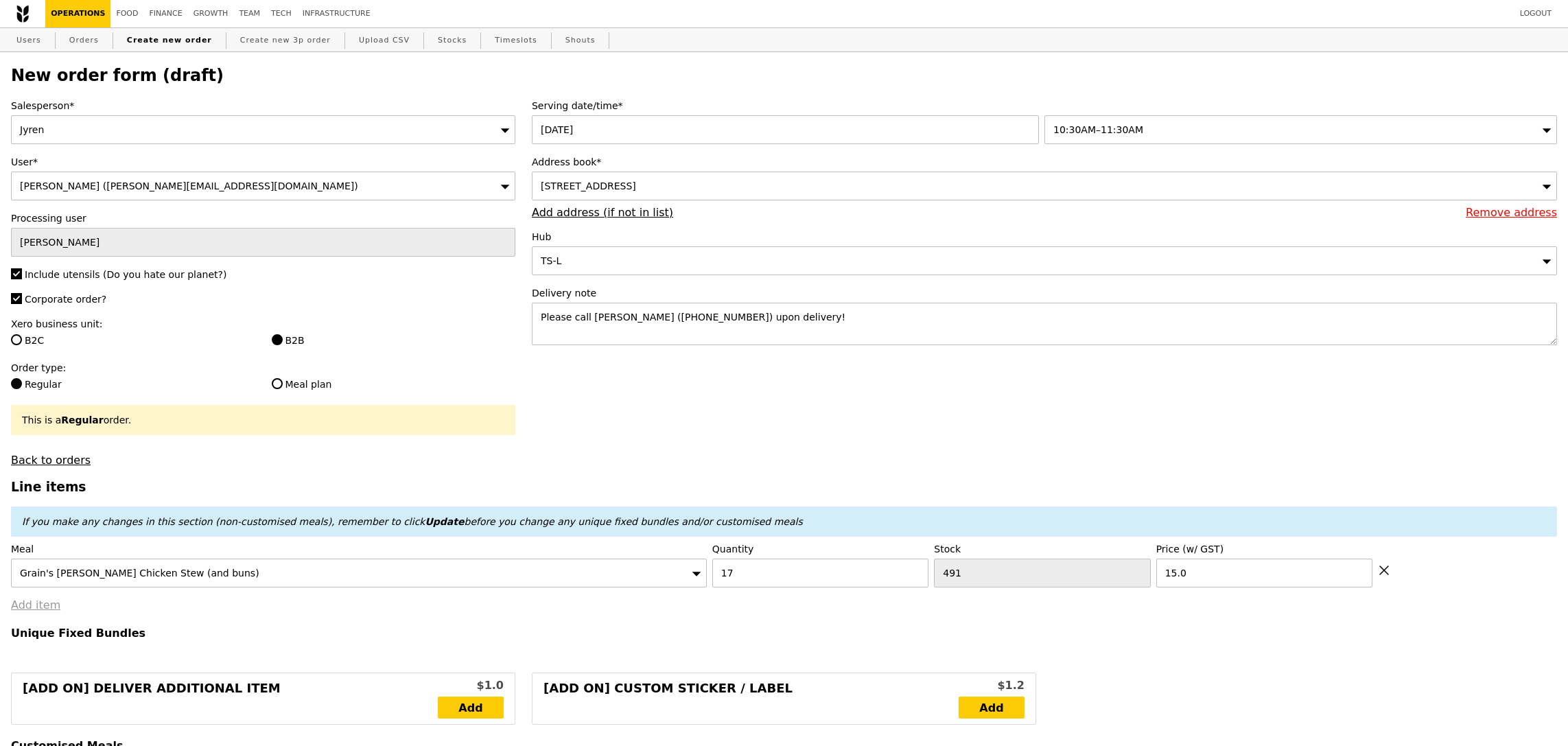
click at [49, 609] on link "Add item" at bounding box center [36, 605] width 49 height 13
type input "255.00"
type input "3.62"
type input "3.95"
type input "258.95"
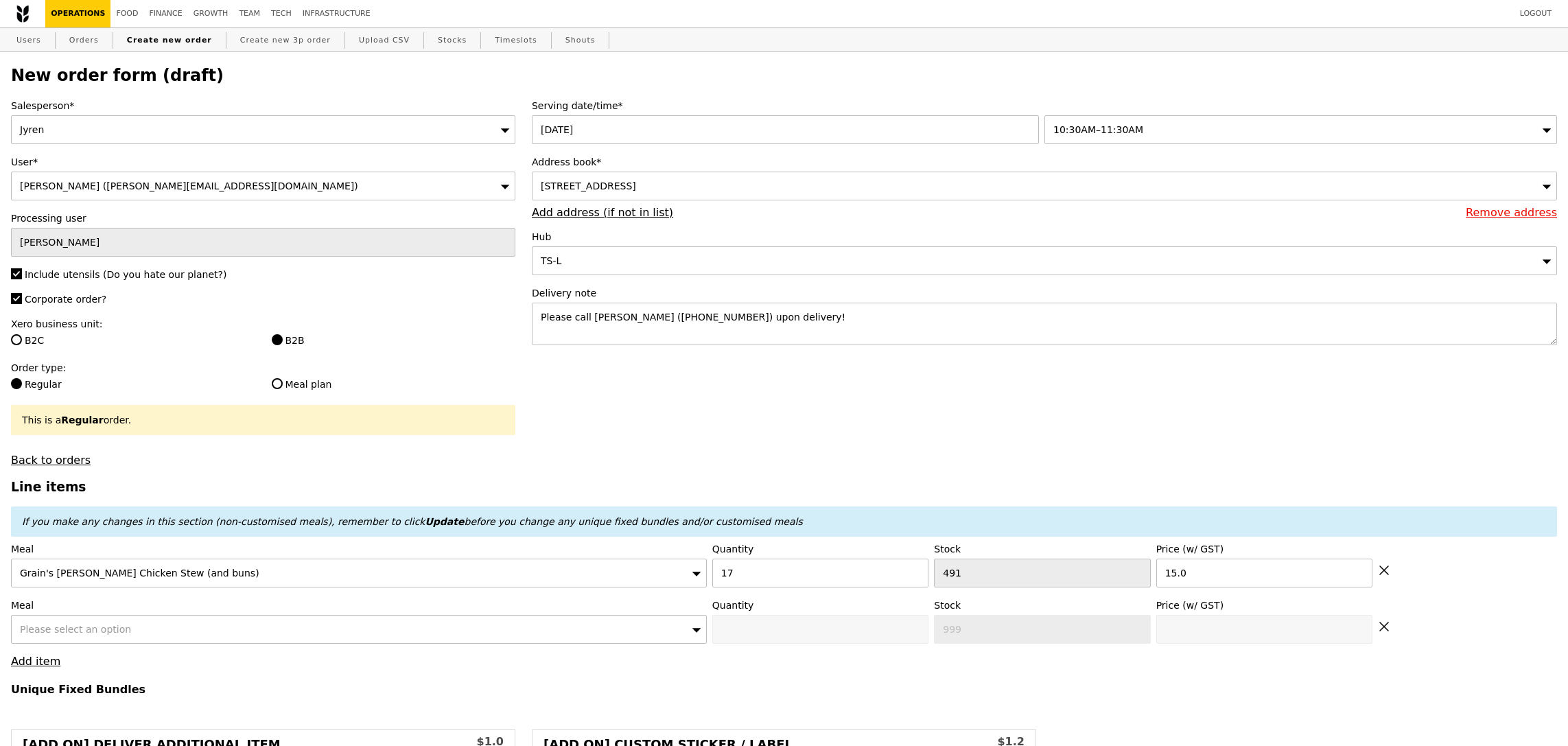
click at [86, 629] on span "Please select an option" at bounding box center [76, 630] width 112 height 11
type input "Confirm"
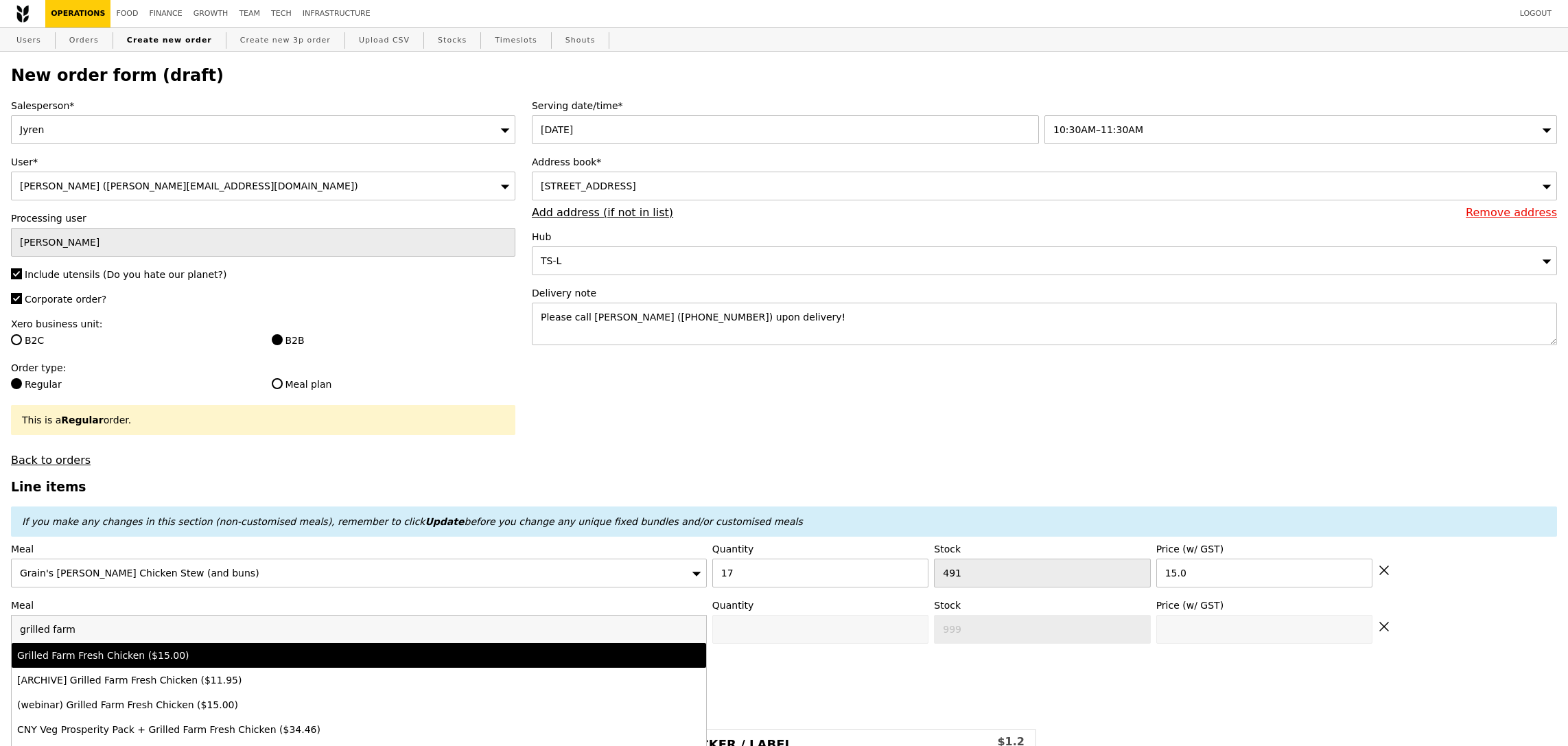
type input "grilled farm"
click at [128, 664] on li "Grilled Farm Fresh Chicken ($15.00)" at bounding box center [358, 655] width 695 height 25
type input "Confirm anyway"
type input "0"
type input "454"
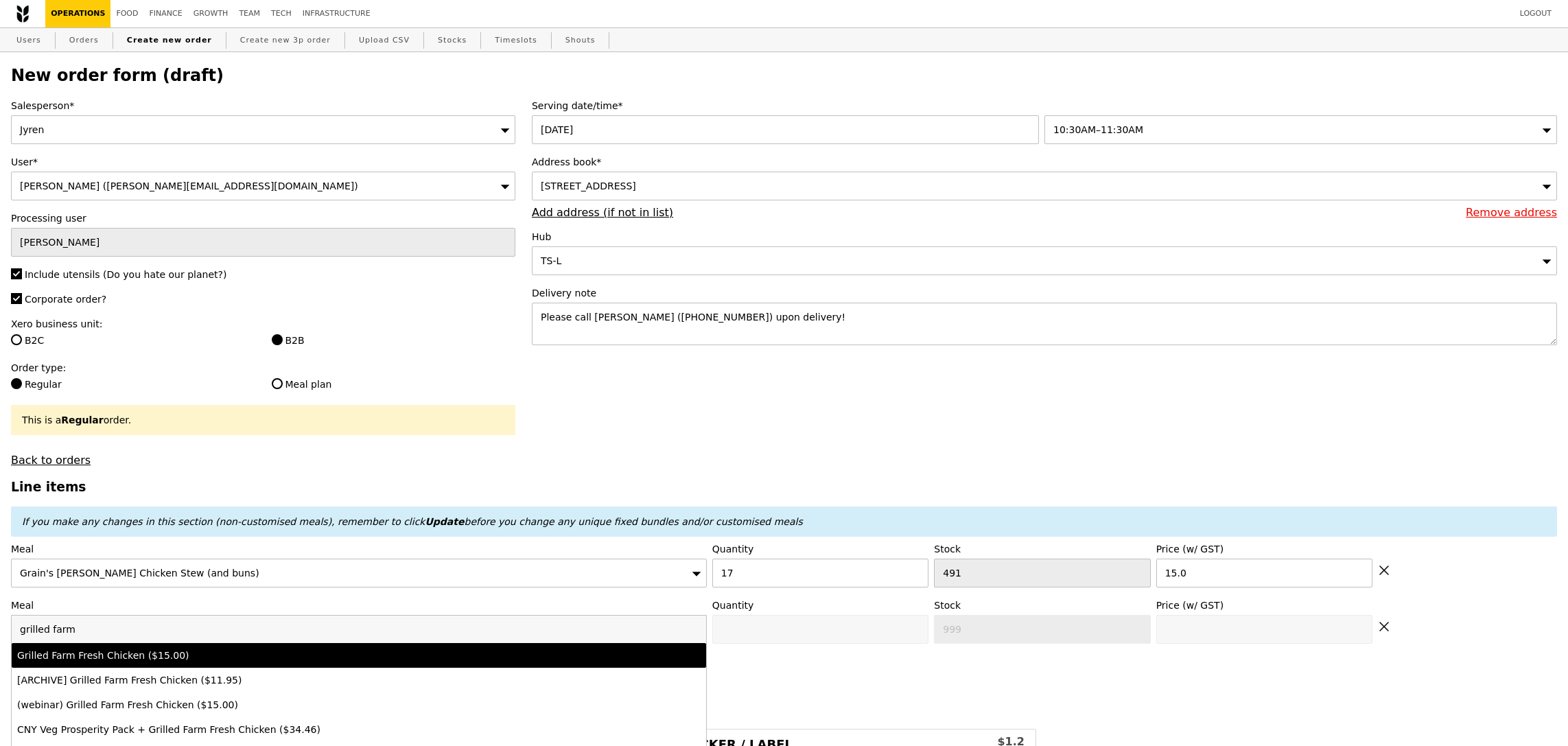
type input "15.0"
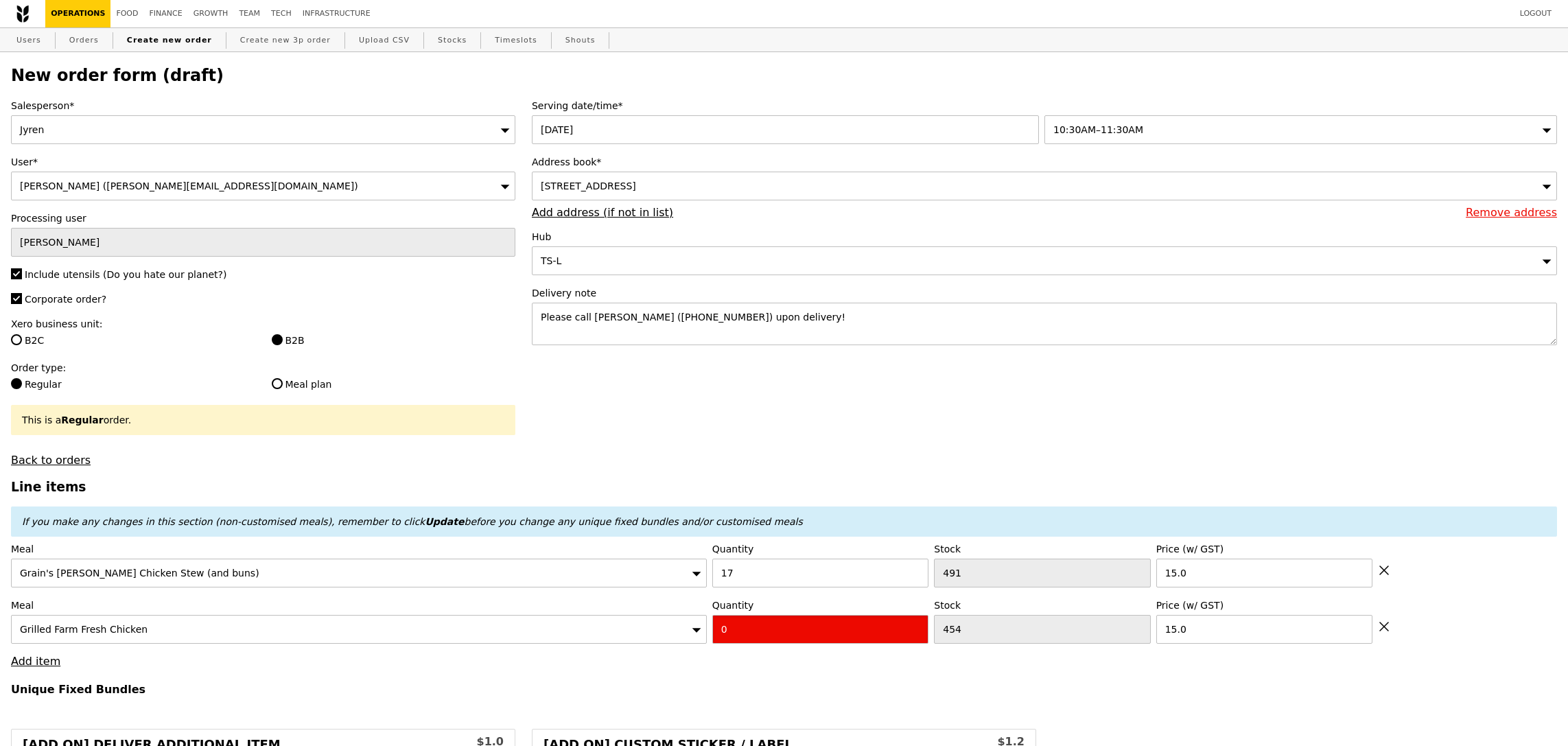
click at [768, 644] on input "0" at bounding box center [820, 630] width 216 height 28
click at [768, 642] on input "0" at bounding box center [820, 630] width 216 height 28
type input "Confirm"
type input "01"
type input "Confirm anyway"
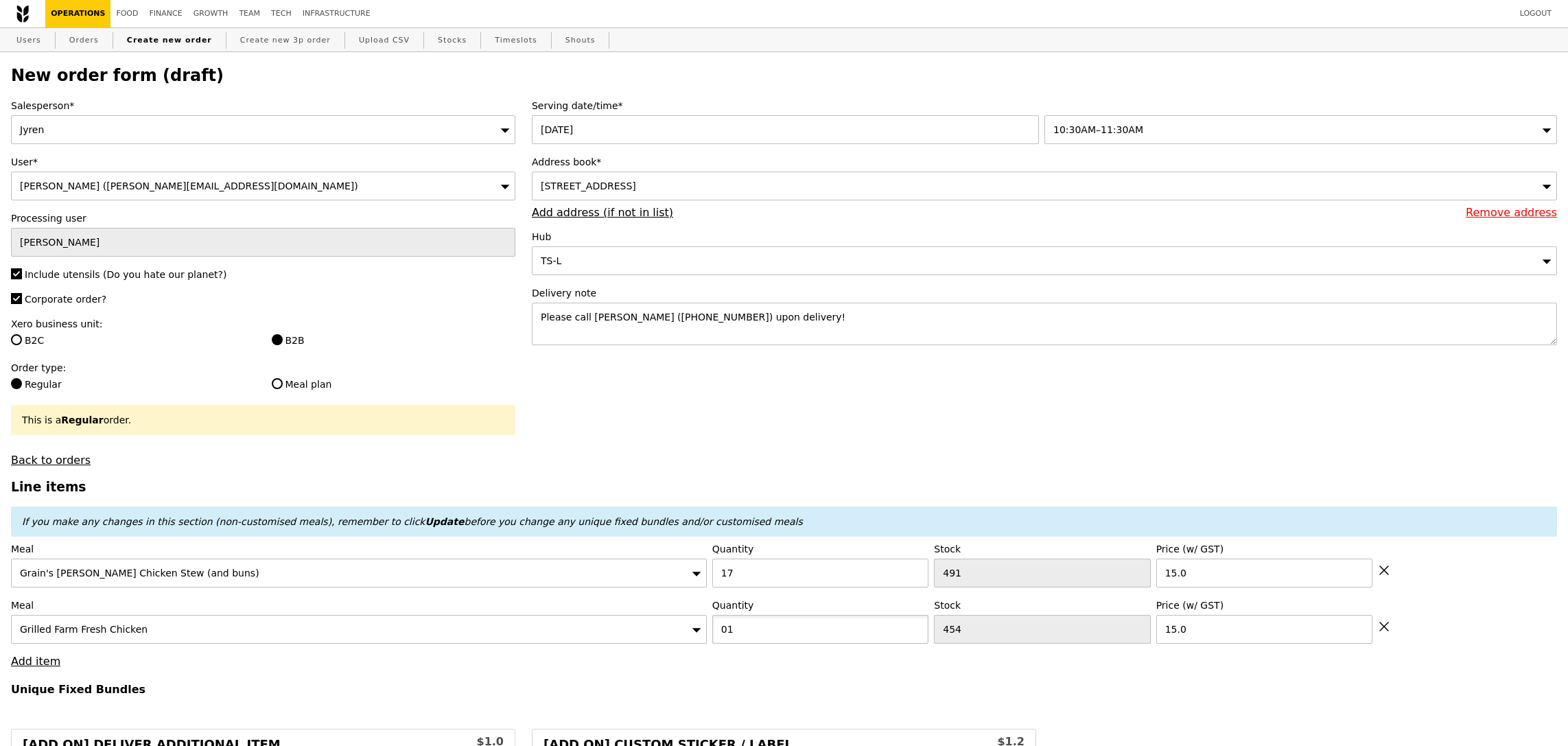
type input "0"
type input "Confirm"
type input "18"
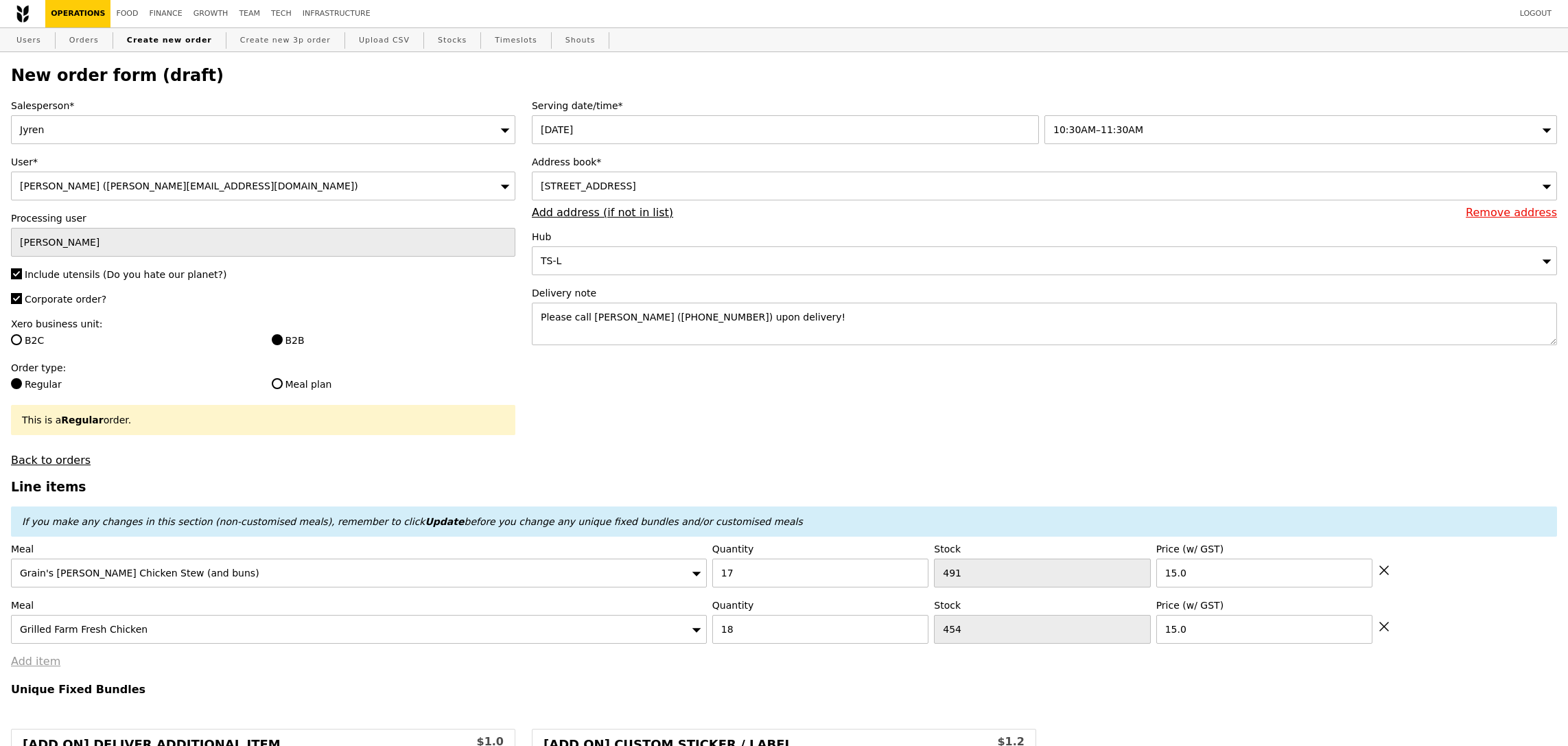
type input "Loading..."
click at [49, 666] on link "Add item" at bounding box center [36, 662] width 49 height 13
type input "525.00"
type input "528.95"
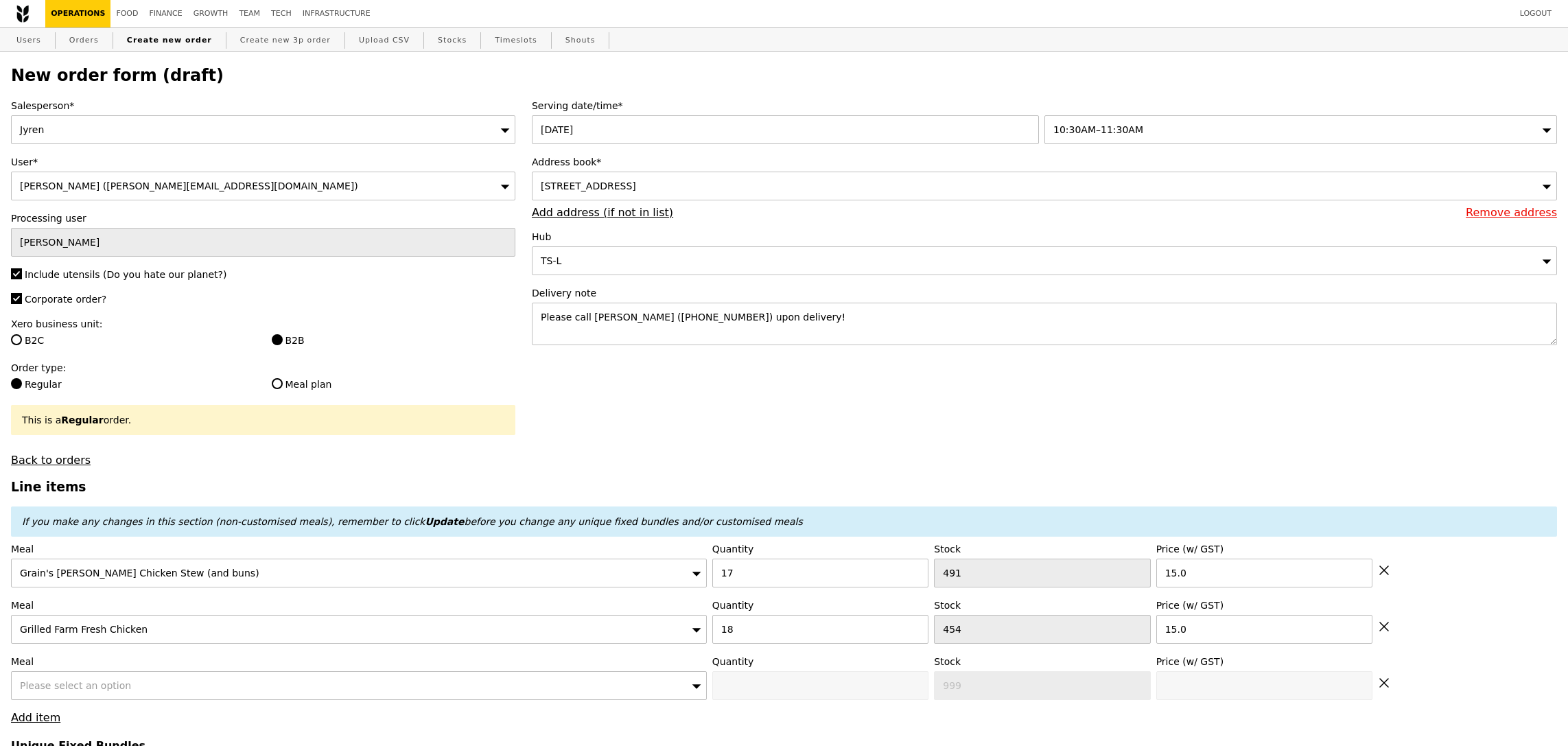
type input "Confirm"
click at [110, 688] on span "Please select an option" at bounding box center [76, 686] width 112 height 11
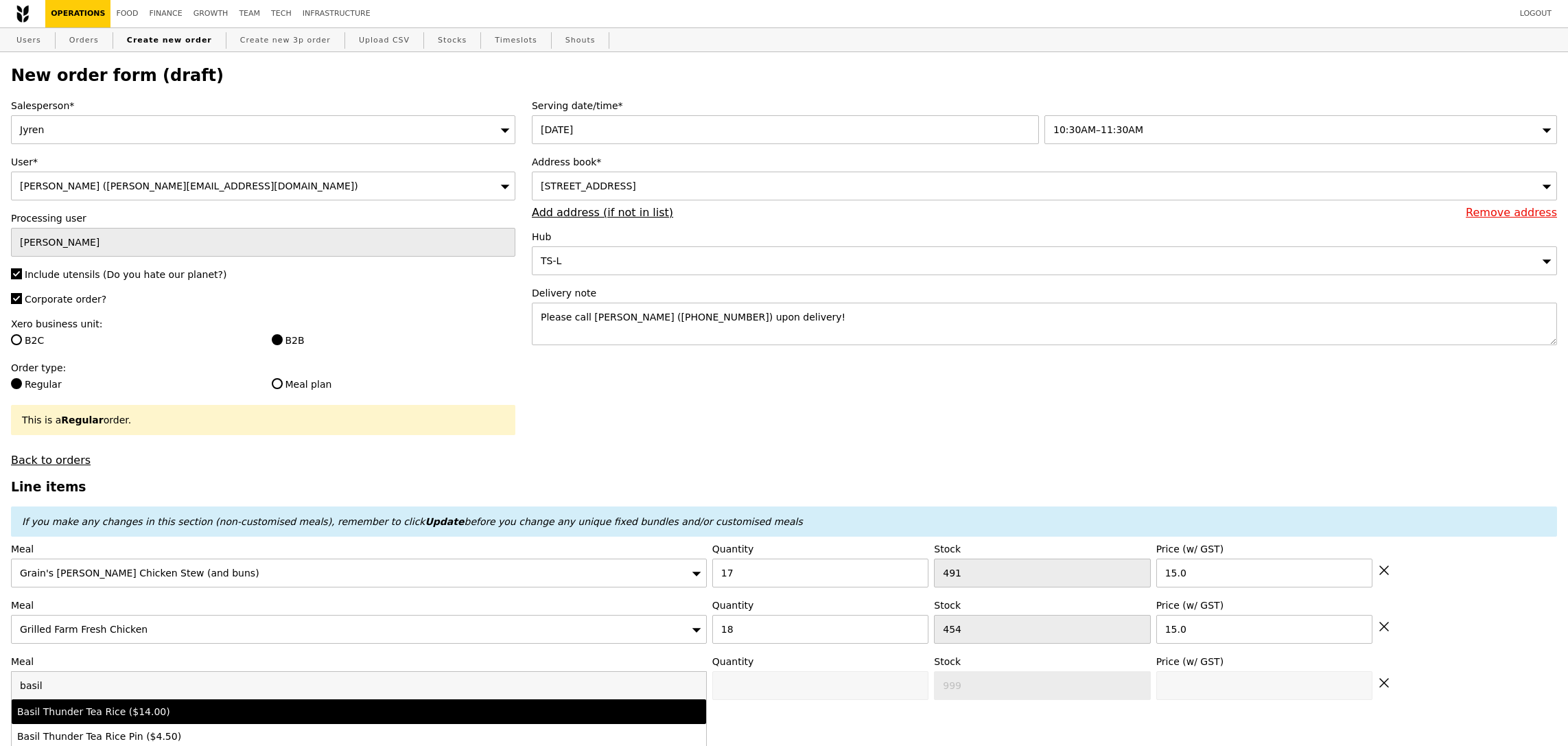
type input "basil"
click at [347, 712] on div "Basil Thunder Tea Rice ($14.00)" at bounding box center [273, 712] width 512 height 14
type input "Confirm anyway"
type input "0"
type input "484"
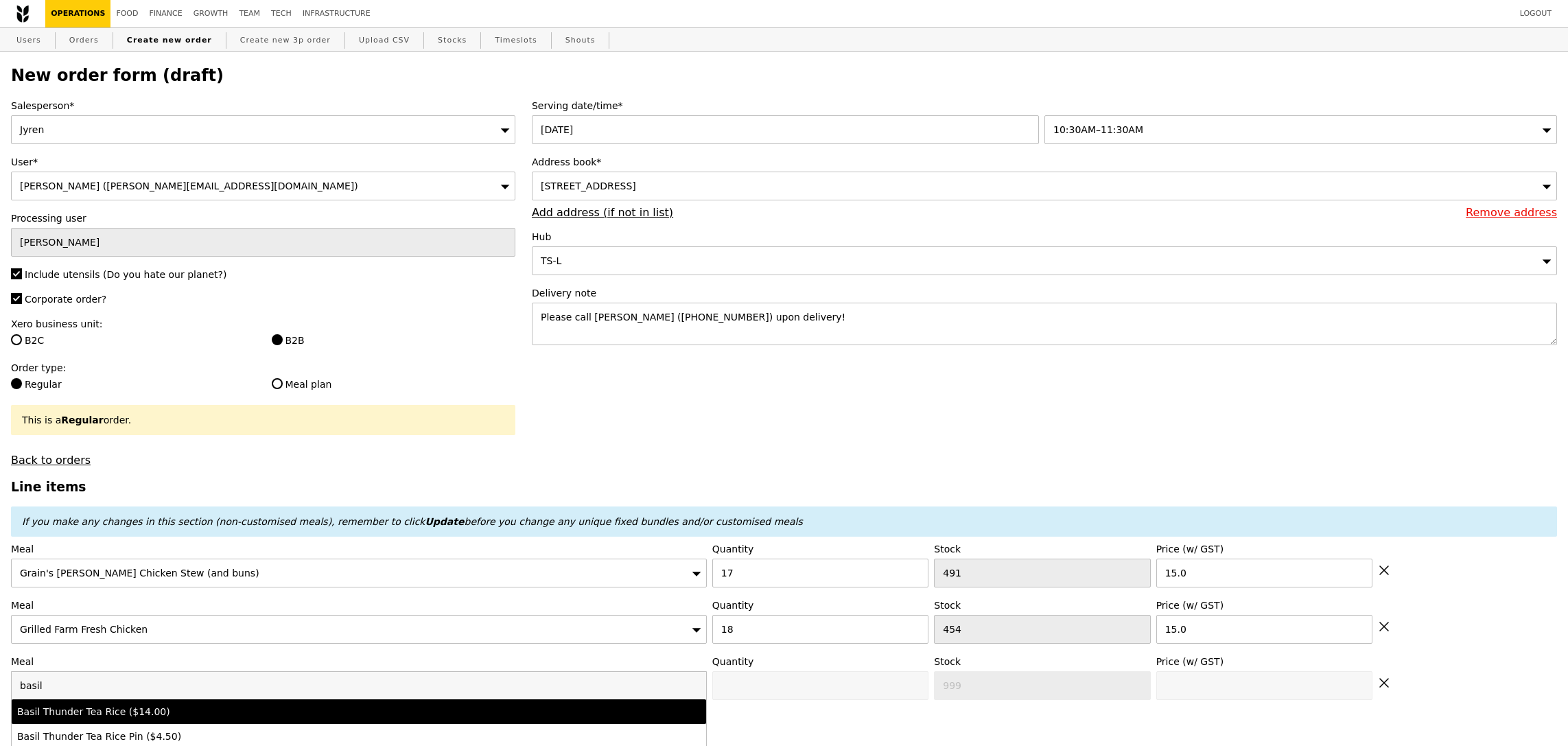
type input "14.0"
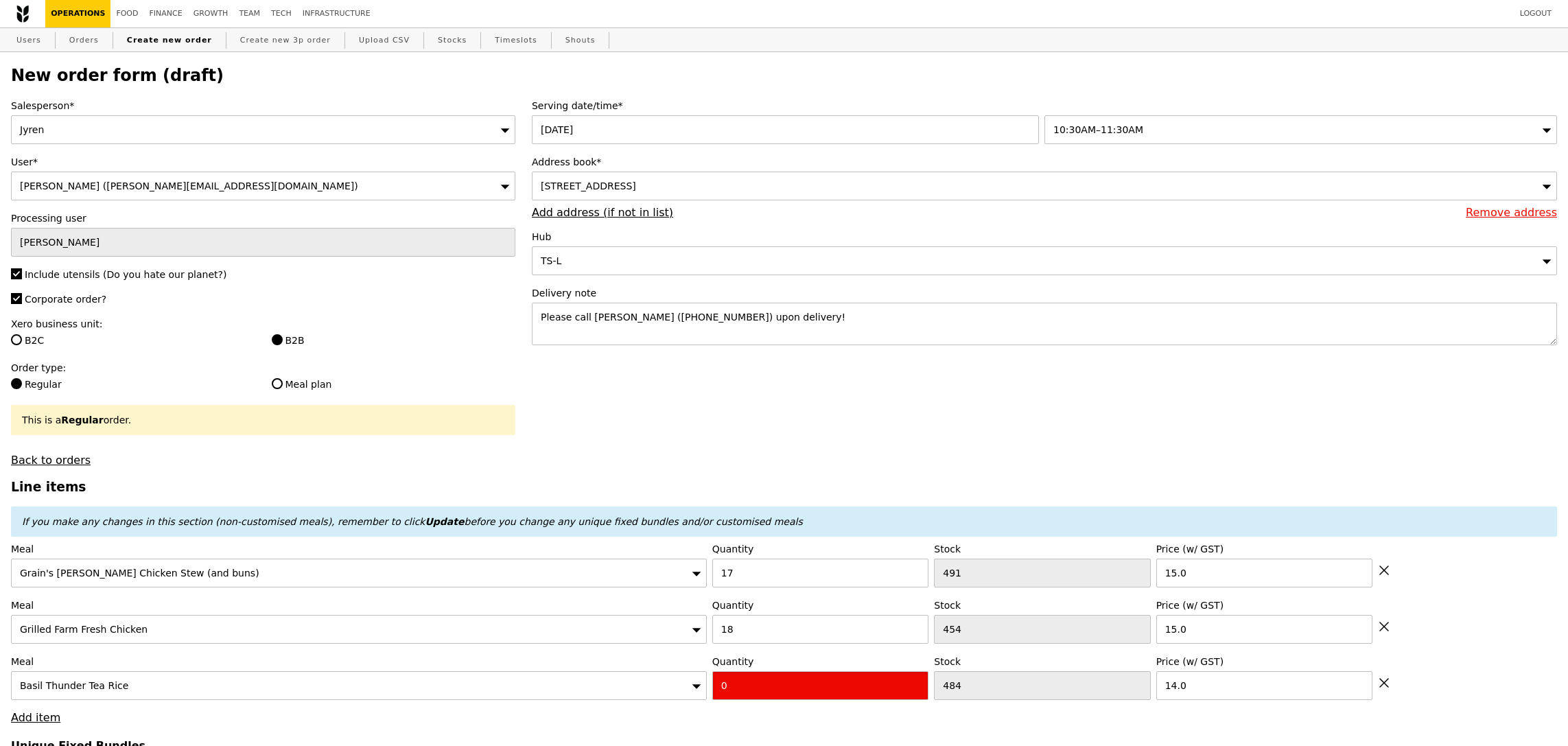
click at [732, 681] on input "0" at bounding box center [820, 685] width 216 height 28
type input "Confirm"
type input "50"
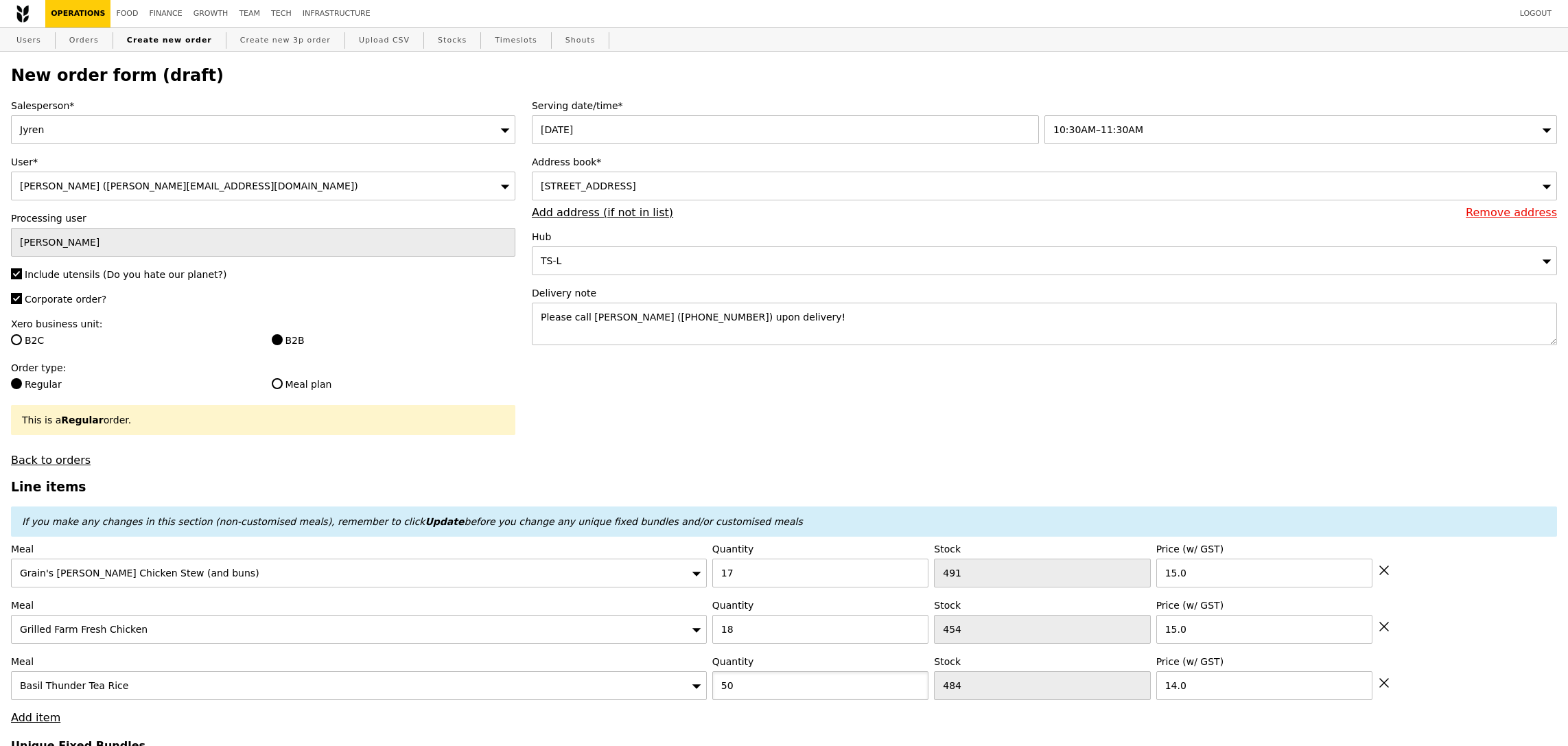
click at [778, 689] on input "50" at bounding box center [820, 685] width 216 height 28
type input "Confirm anyway"
type input "Confirm"
type input "5"
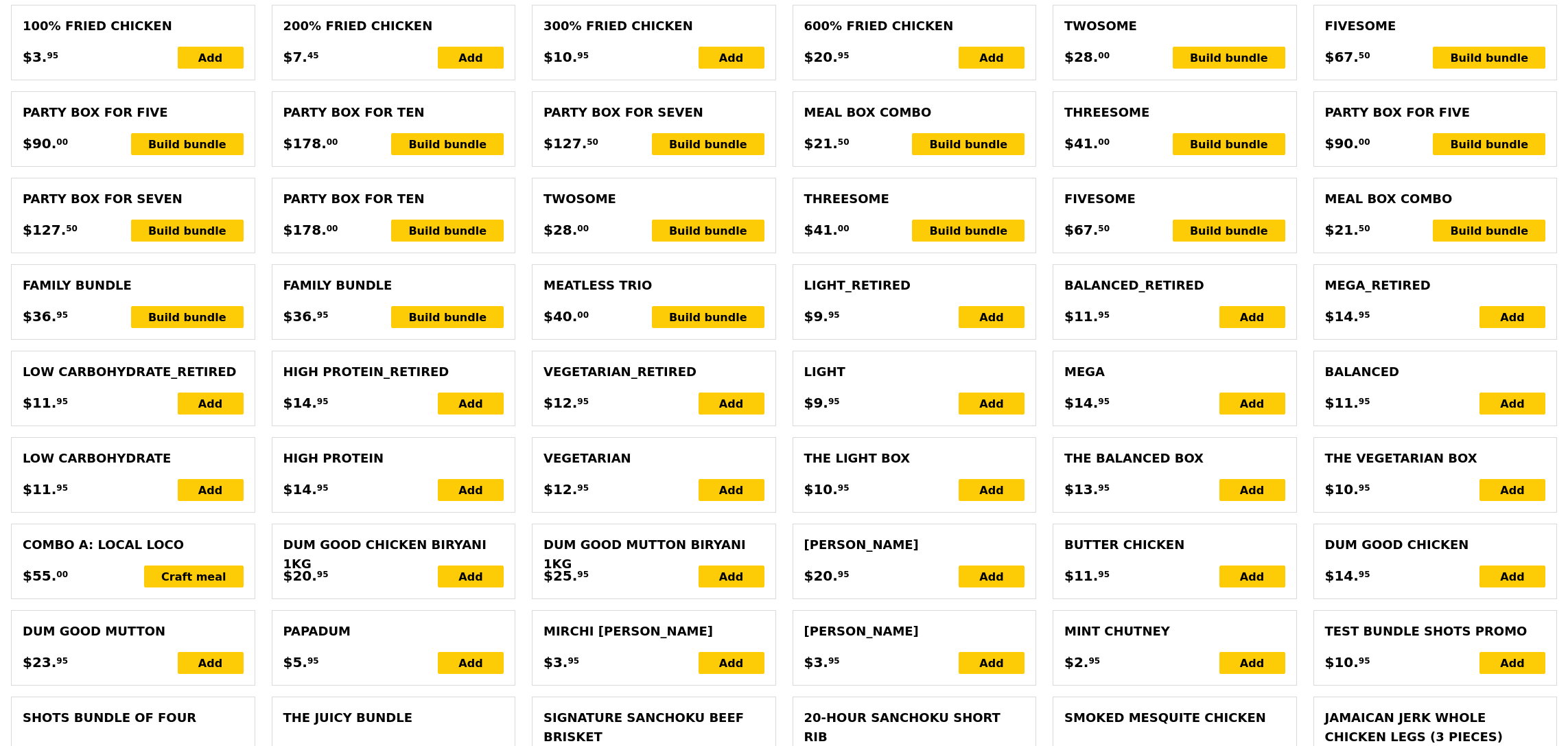
type input "Loading..."
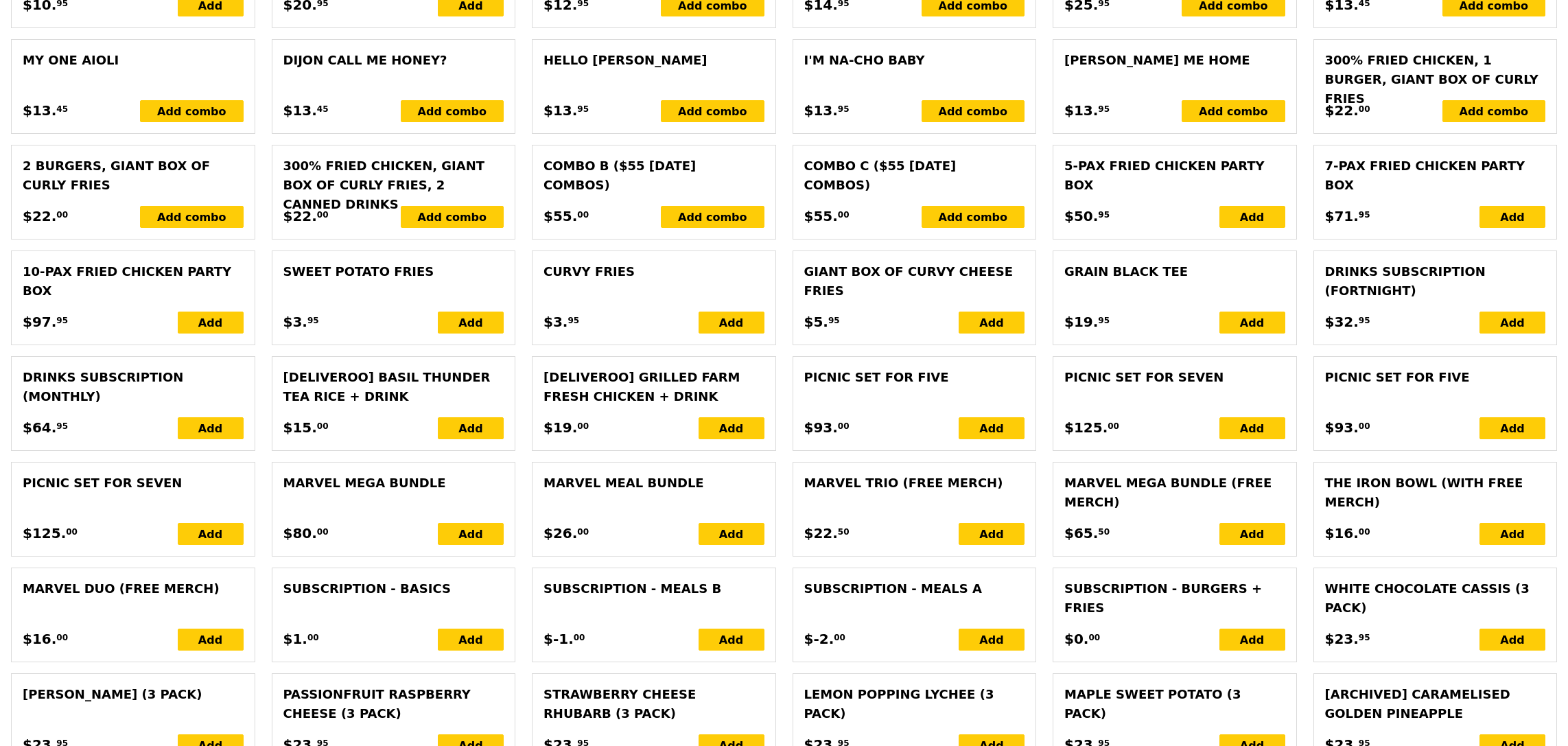
type input "595.00"
type input "598.95"
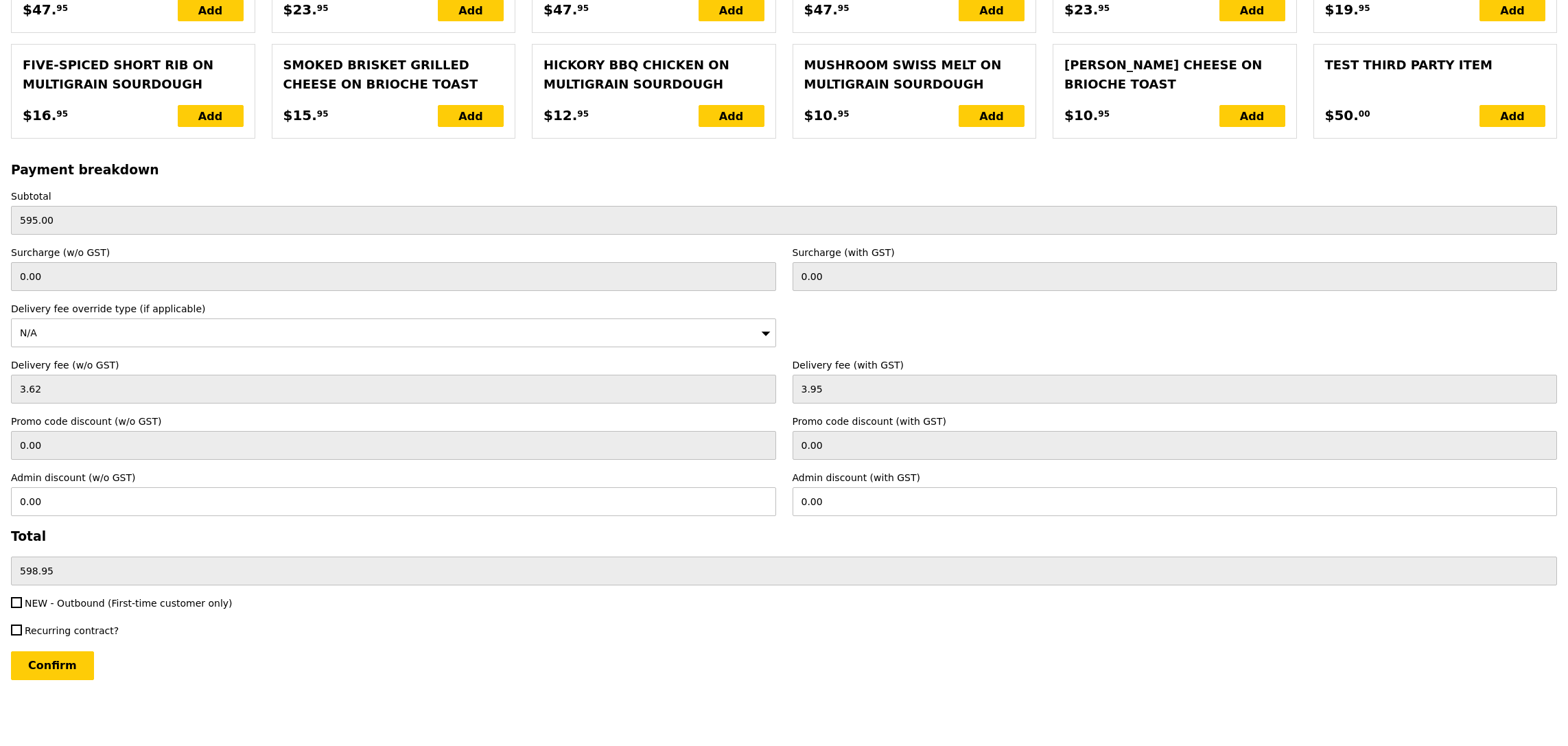
scroll to position [2873, 0]
click at [61, 667] on input "Confirm" at bounding box center [53, 666] width 83 height 28
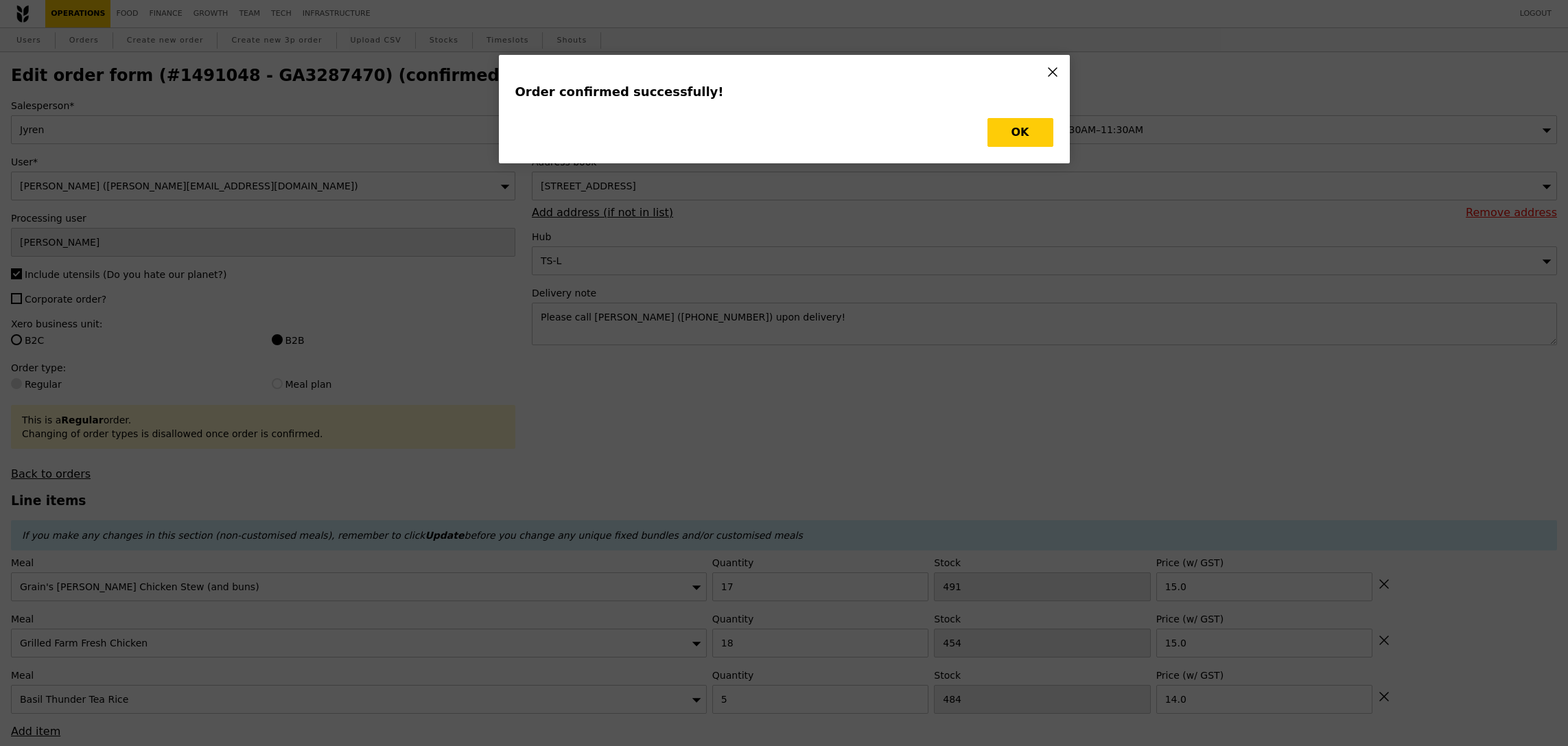
type input "Loading..."
checkbox input "false"
type input "5"
type input "484"
type input "14.00"
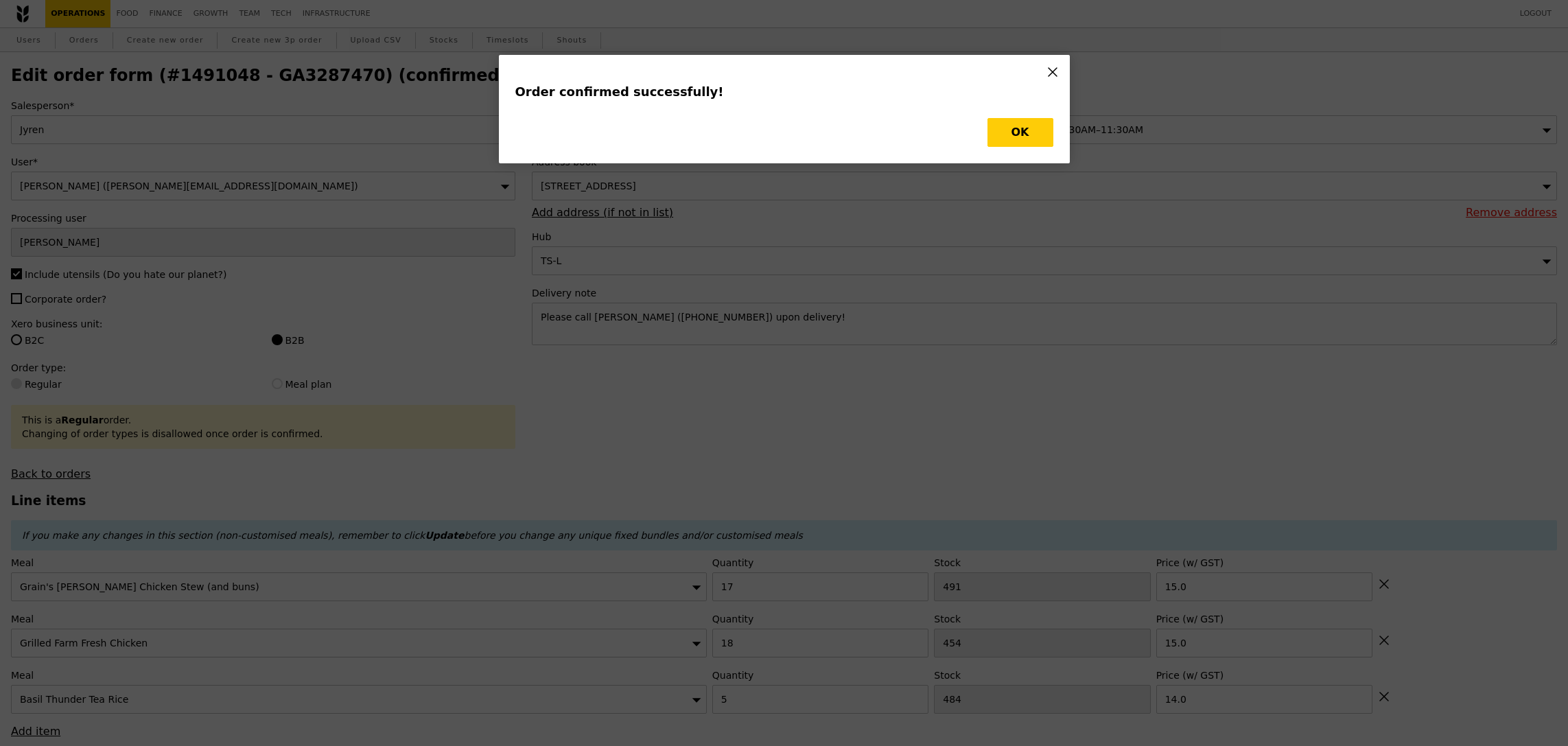
type input "15.00"
type input "17"
type input "491"
type input "15.00"
type input "479"
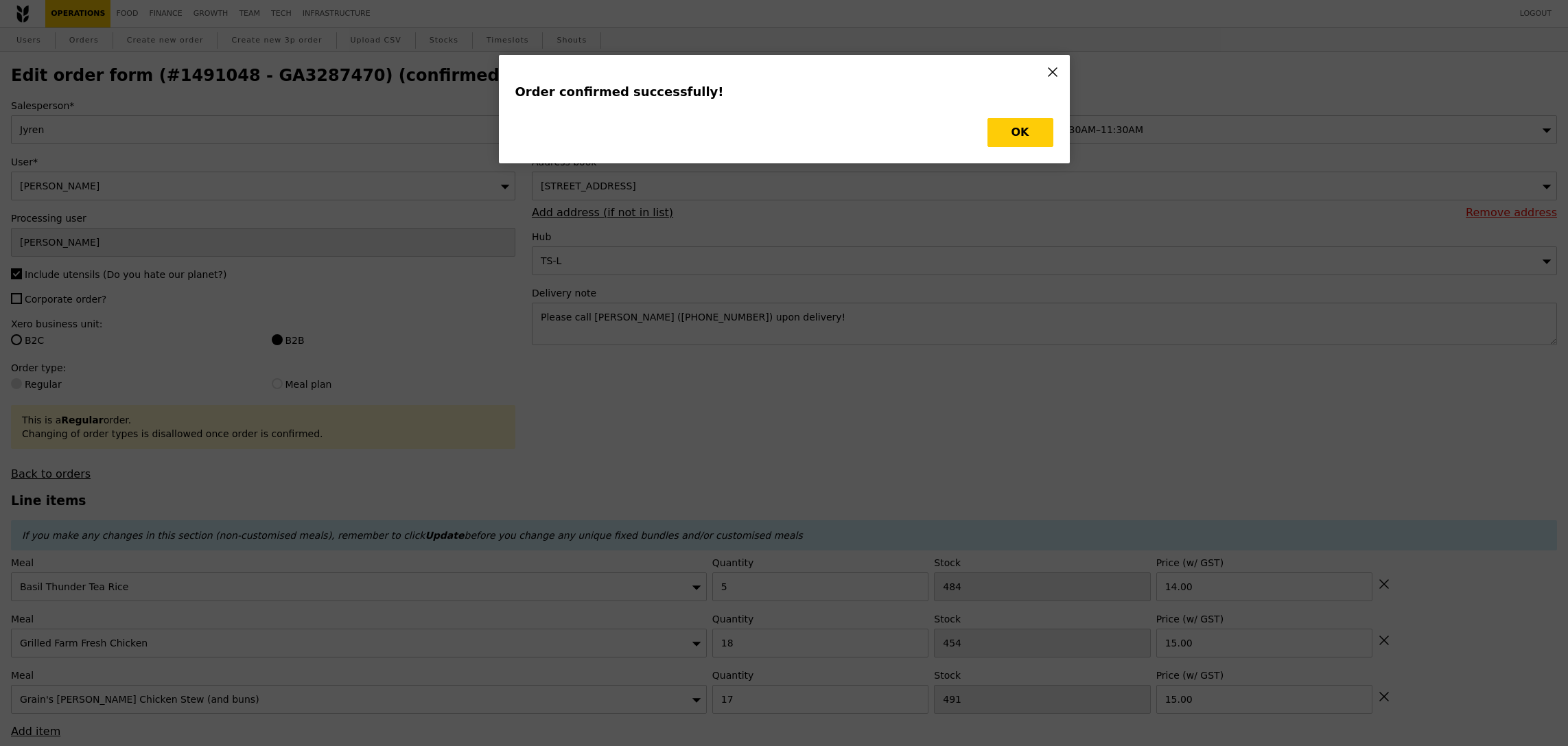
type input "436"
type input "474"
type input "Update"
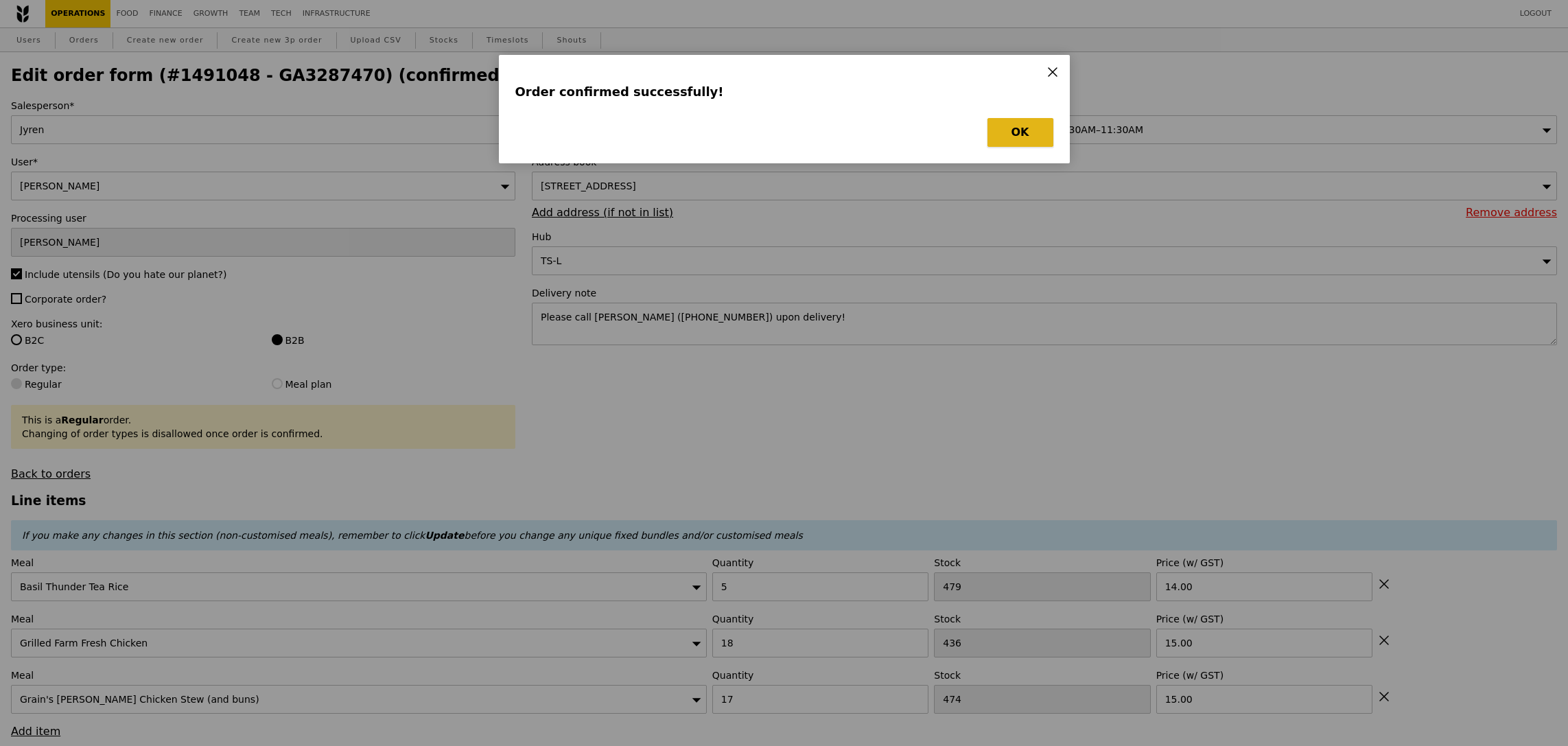
click at [1032, 128] on button "OK" at bounding box center [1021, 132] width 66 height 28
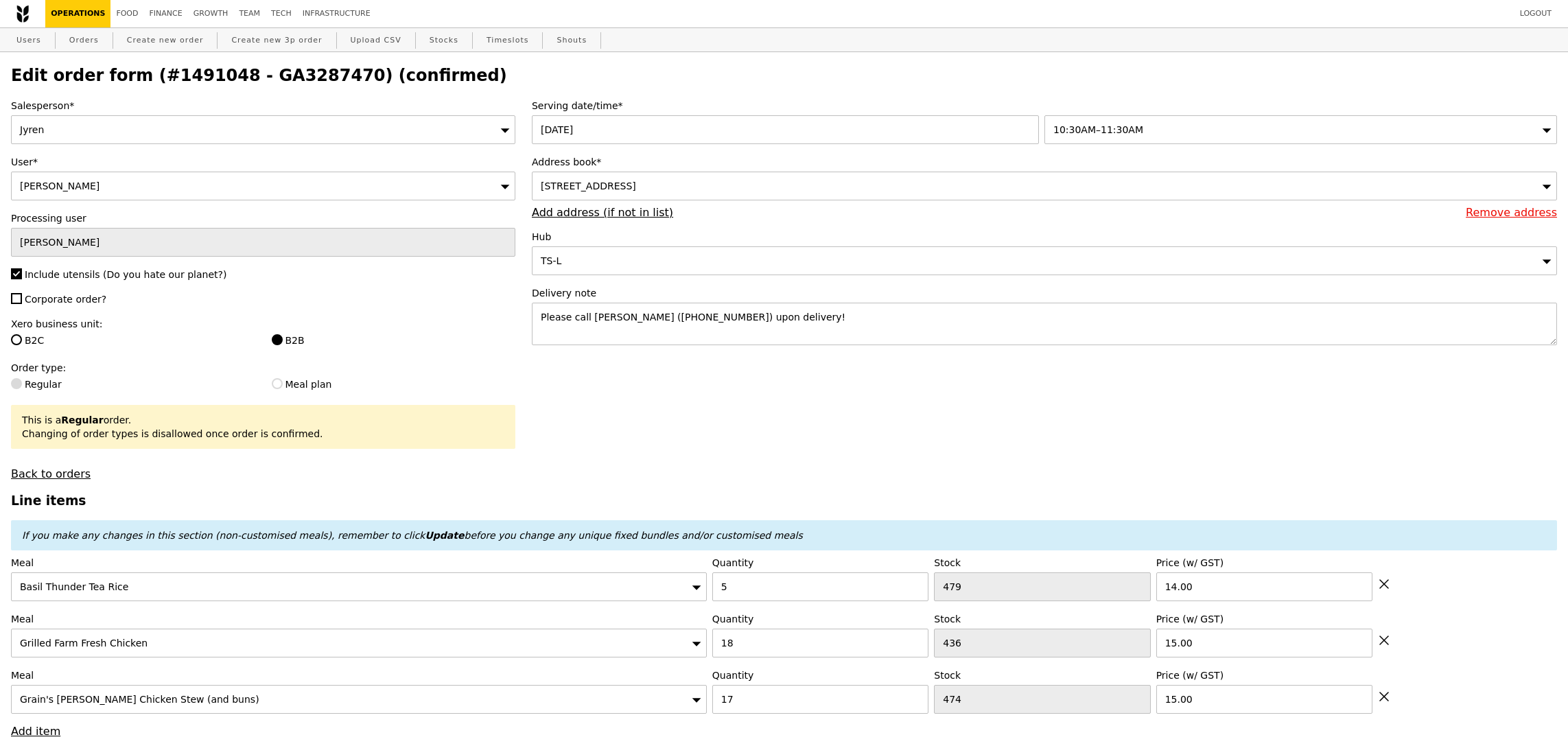
click at [272, 74] on h2 "Edit order form (#1491048 - GA3287470) (confirmed)" at bounding box center [784, 76] width 1546 height 19
click at [322, 72] on h2 "Edit order form (#1491048 - GA3287470) (confirmed)" at bounding box center [784, 76] width 1546 height 19
click at [272, 78] on h2 "Edit order form (#1491048 - GA3287470) (confirmed)" at bounding box center [784, 76] width 1546 height 19
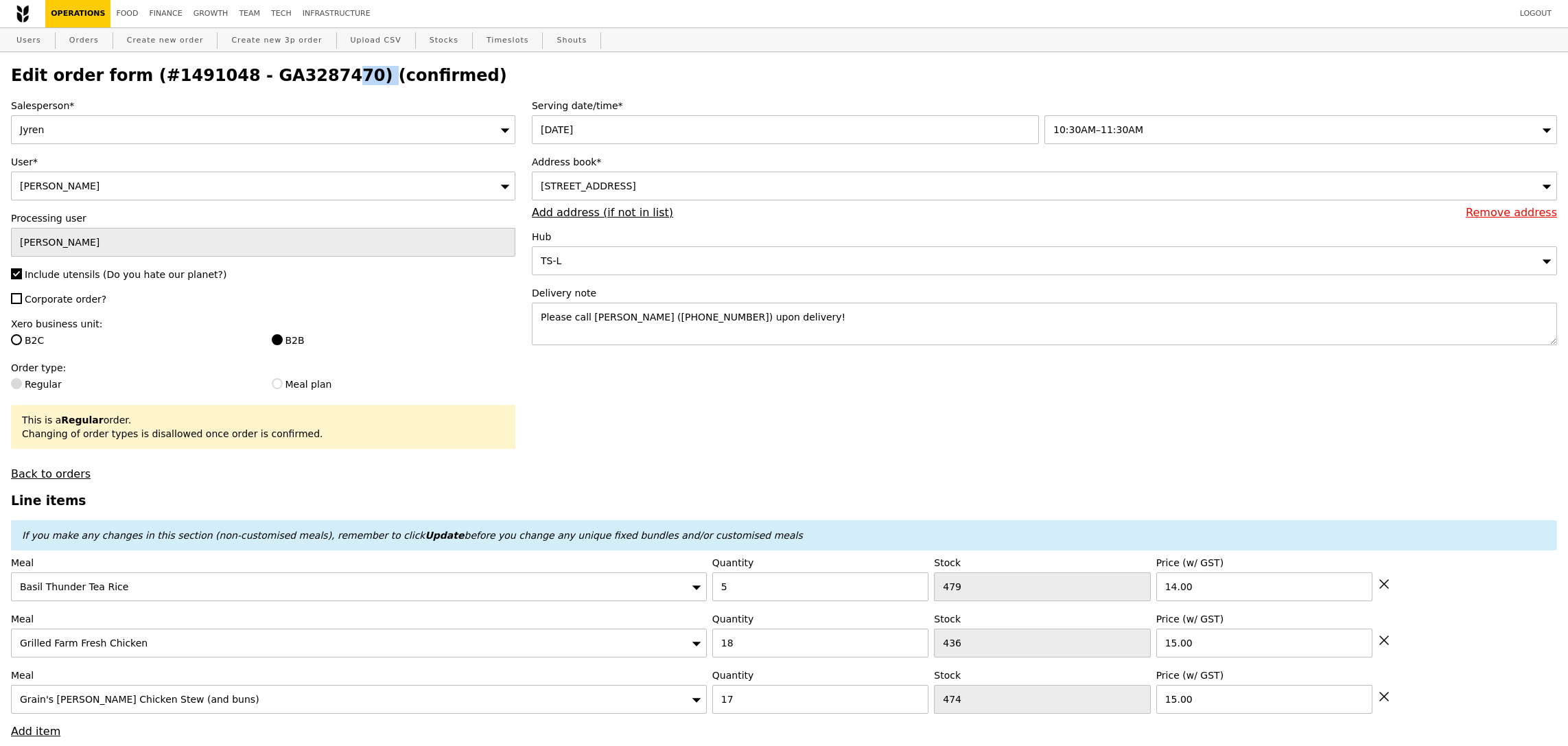
click at [272, 78] on h2 "Edit order form (#1491048 - GA3287470) (confirmed)" at bounding box center [784, 76] width 1546 height 19
copy h2 "GA3287470"
click at [153, 34] on link "Create new order" at bounding box center [165, 41] width 88 height 25
type input "0.00"
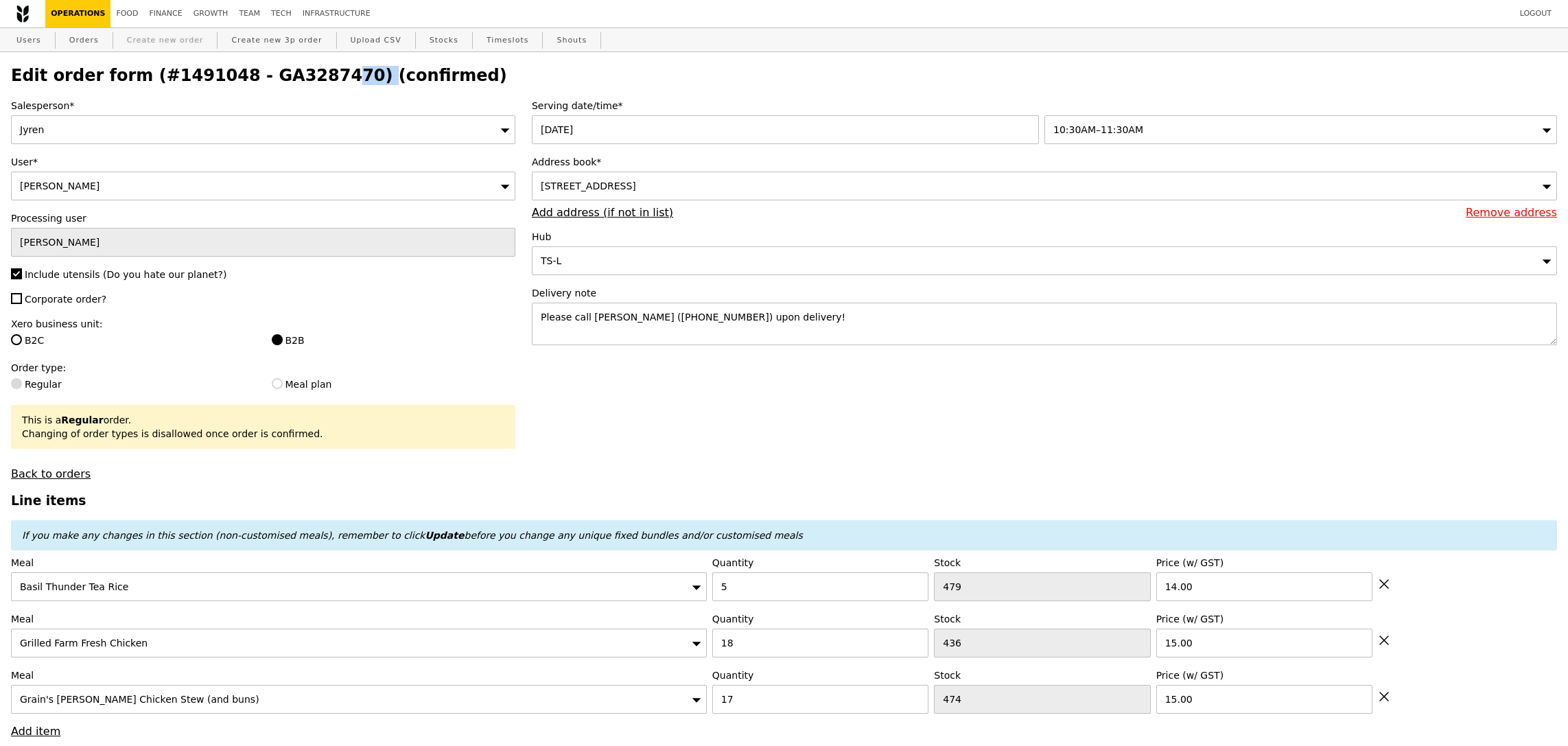
type input "0.00"
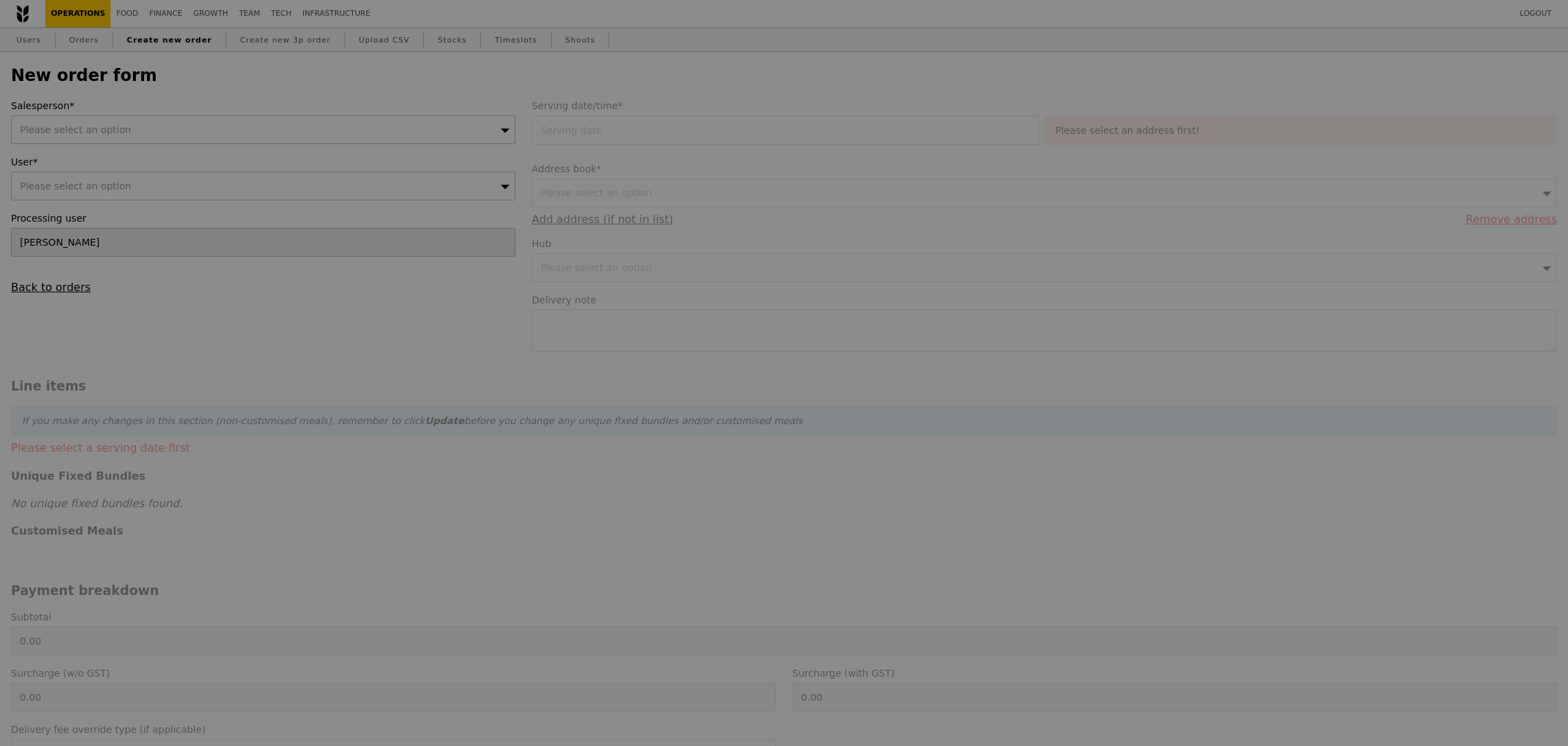
type input "Confirm"
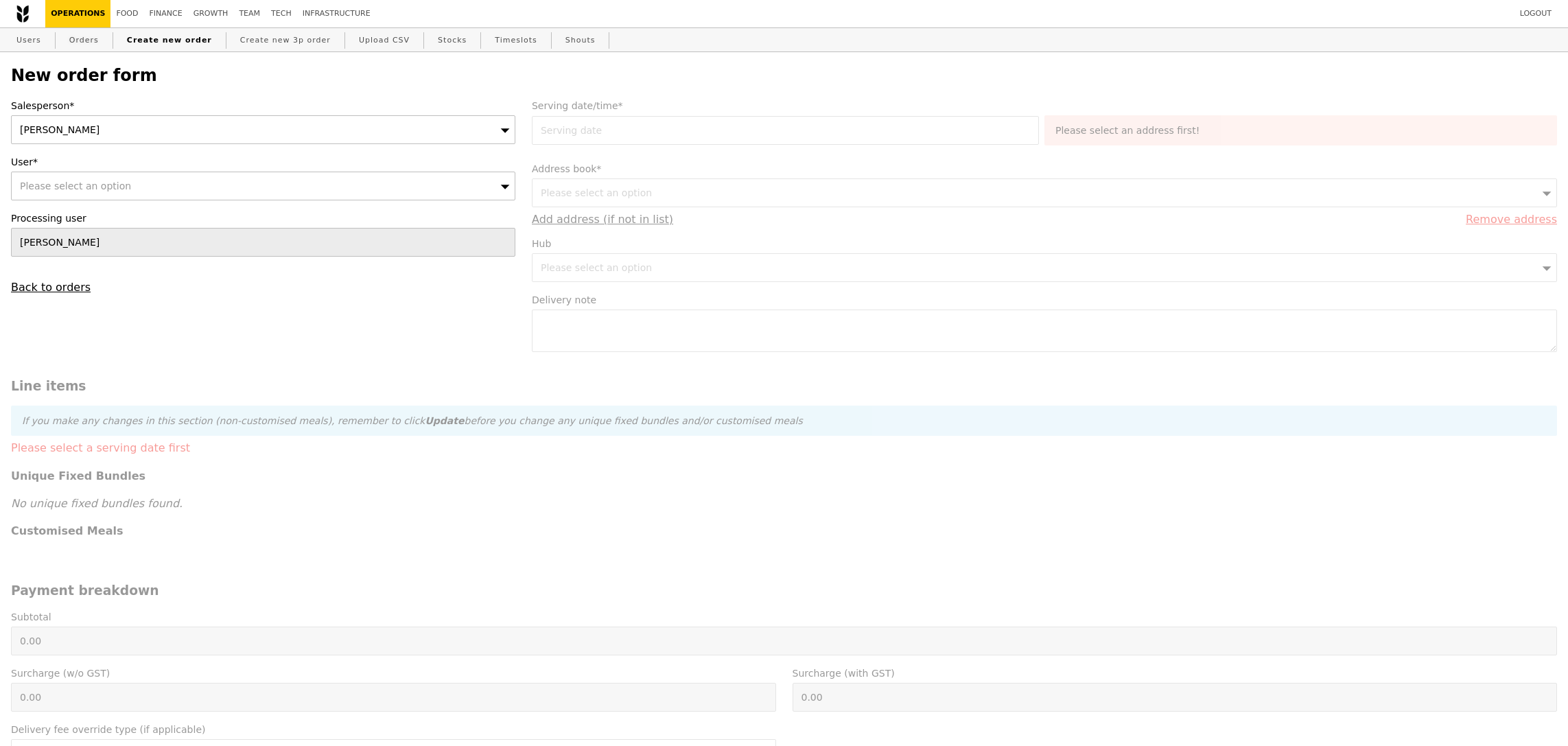
click at [88, 43] on link "Orders" at bounding box center [84, 41] width 41 height 25
select select "100"
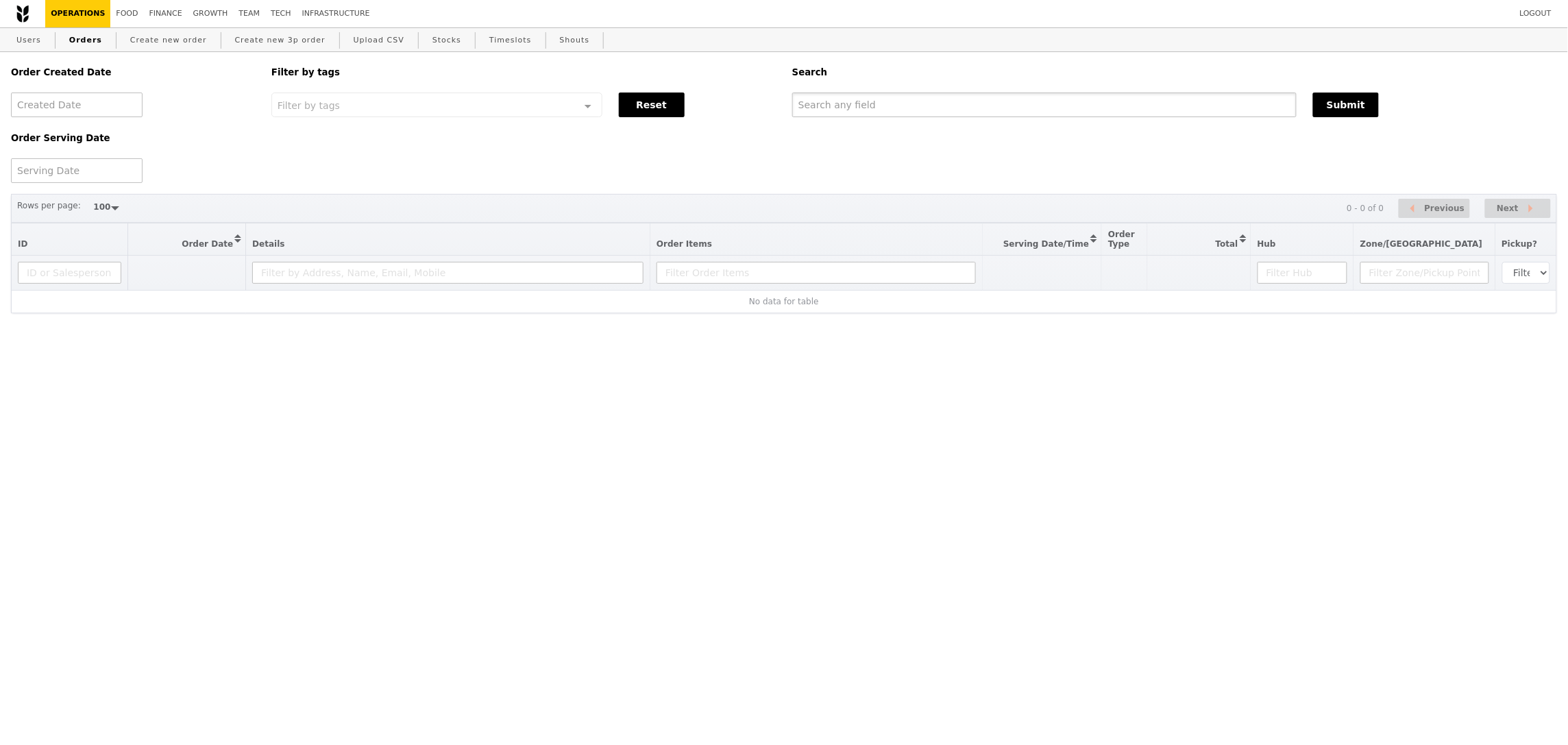
click at [1104, 110] on input "text" at bounding box center [1044, 105] width 504 height 25
paste input "GA3287470"
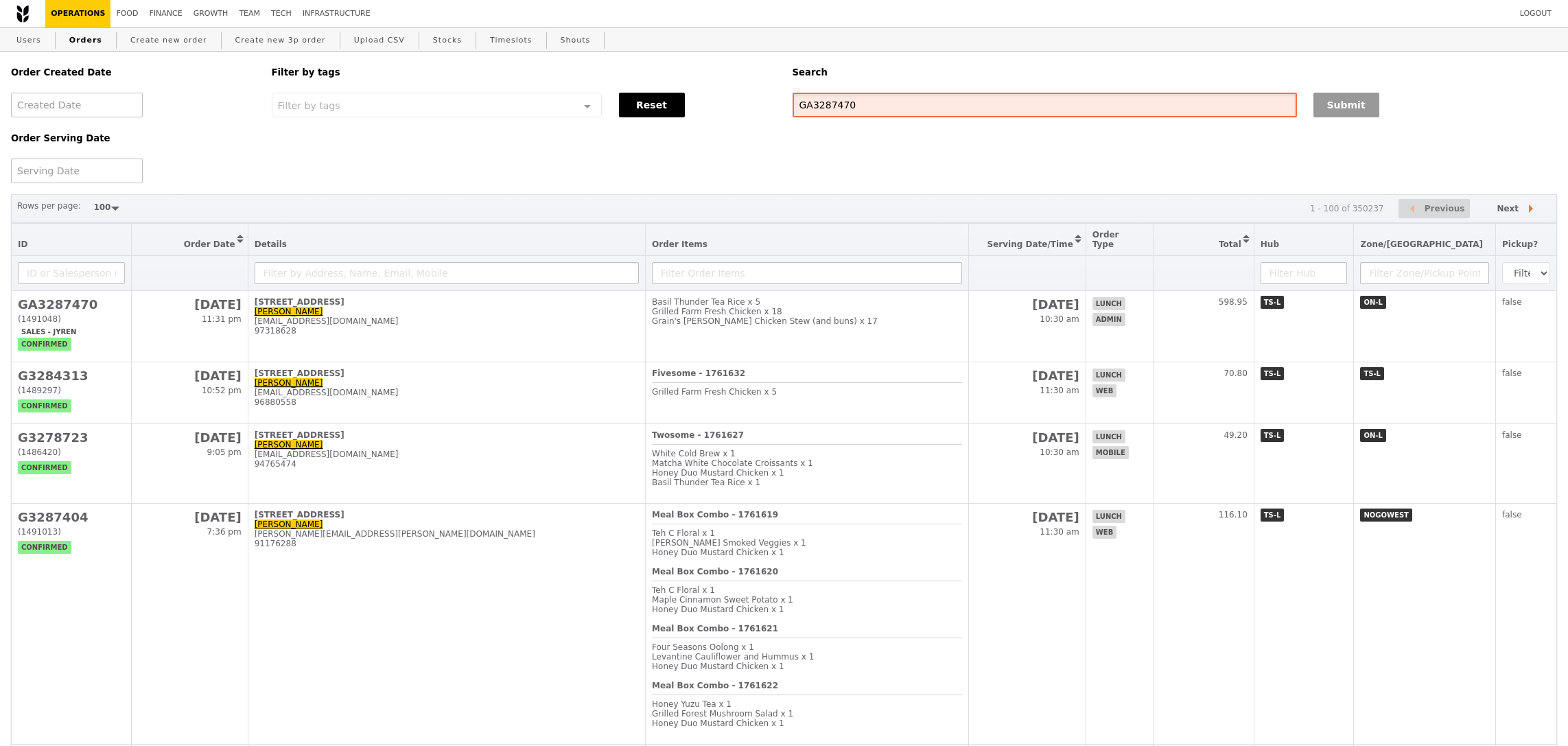
type input "GA3287470"
click at [1340, 102] on button "Submit" at bounding box center [1347, 105] width 66 height 25
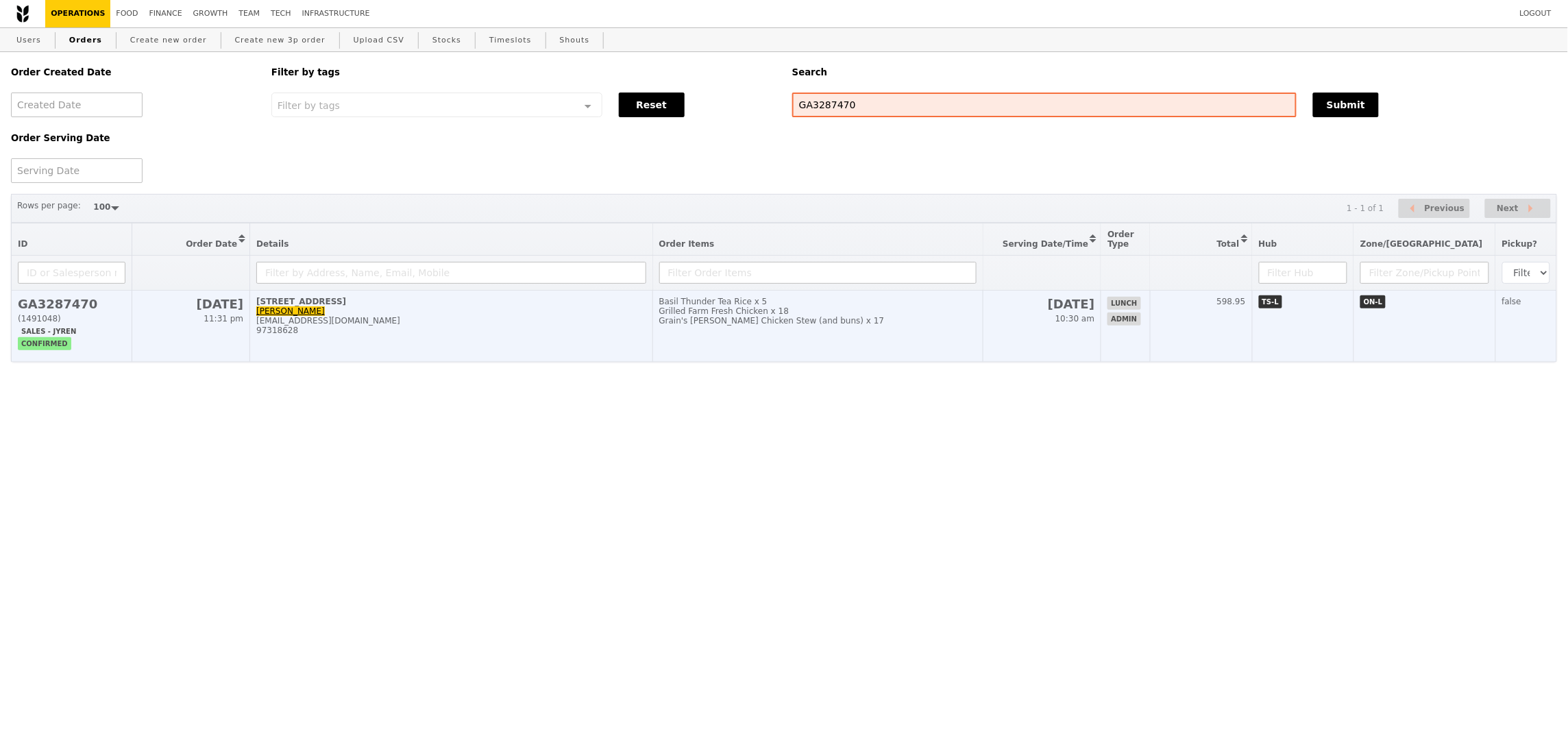
click at [804, 329] on td "Basil Thunder Tea Rice x 5 Grilled Farm Fresh Chicken x 18 Grain's [PERSON_NAME…" at bounding box center [818, 327] width 330 height 72
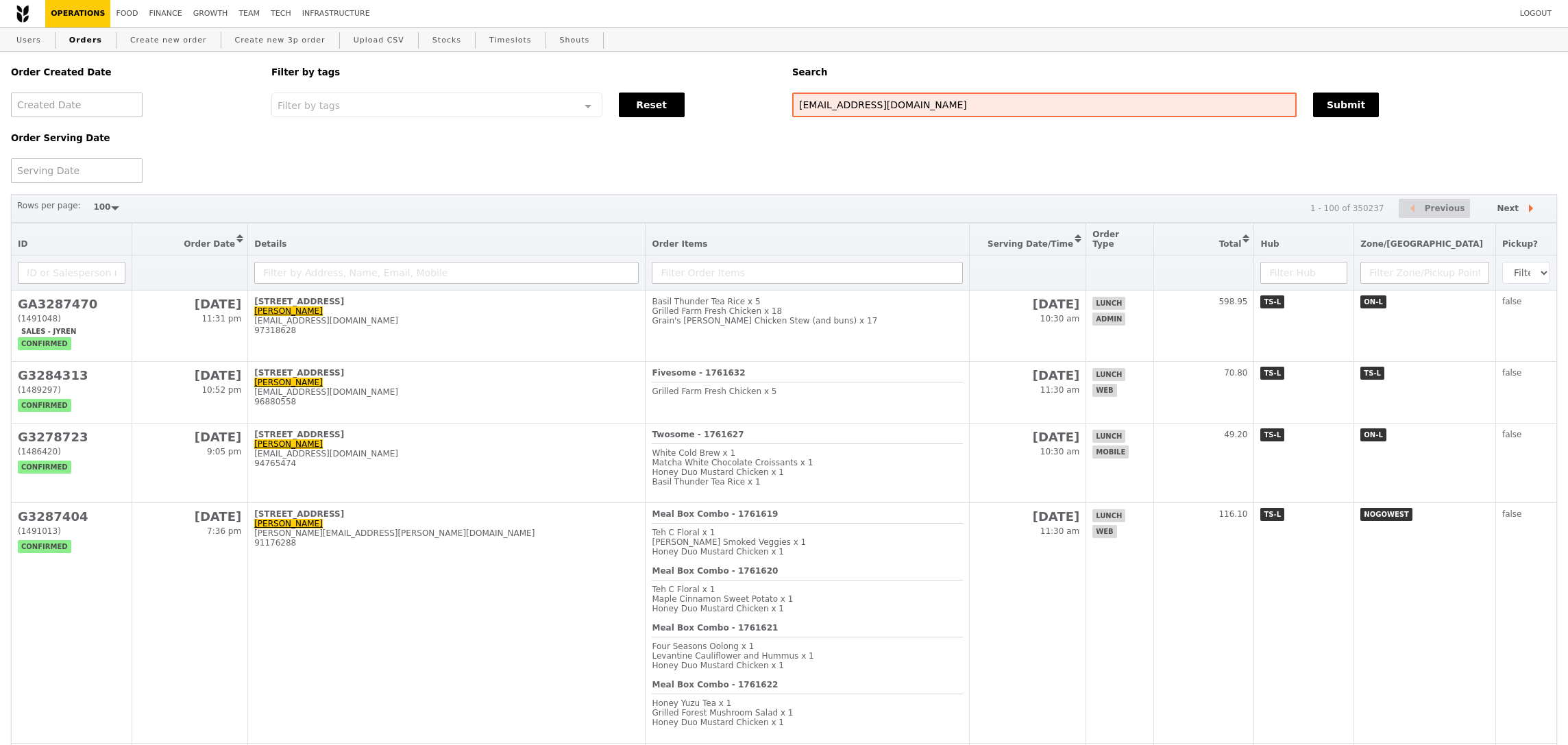
select select "100"
type input "lalgrace@yahoo.com"
click at [1357, 109] on button "Submit" at bounding box center [1345, 105] width 66 height 25
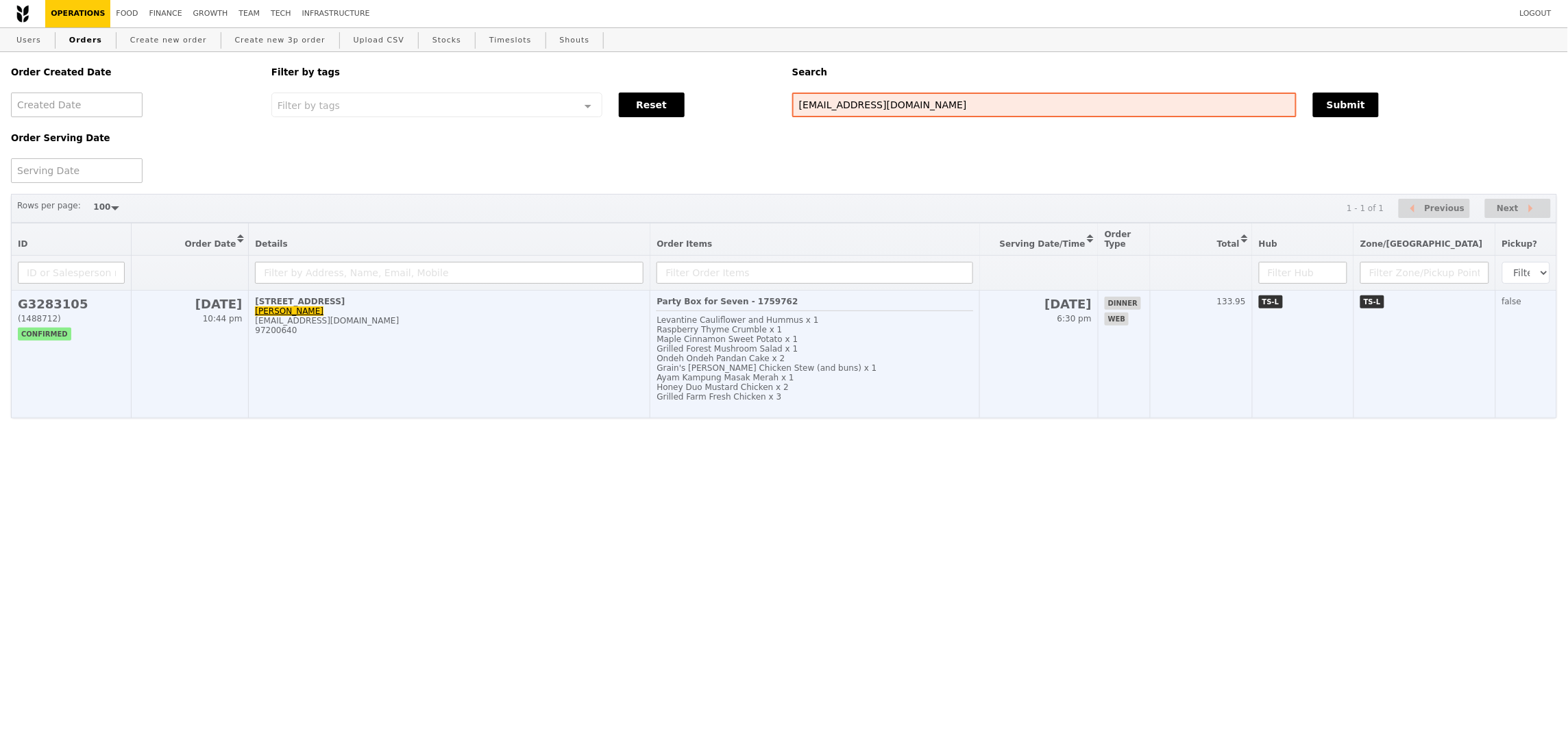
drag, startPoint x: 1026, startPoint y: 333, endPoint x: 1024, endPoint y: 322, distance: 11.2
click at [1026, 333] on td "10 Sep 6:30 pm" at bounding box center [1039, 354] width 119 height 127
